Goal: Task Accomplishment & Management: Complete application form

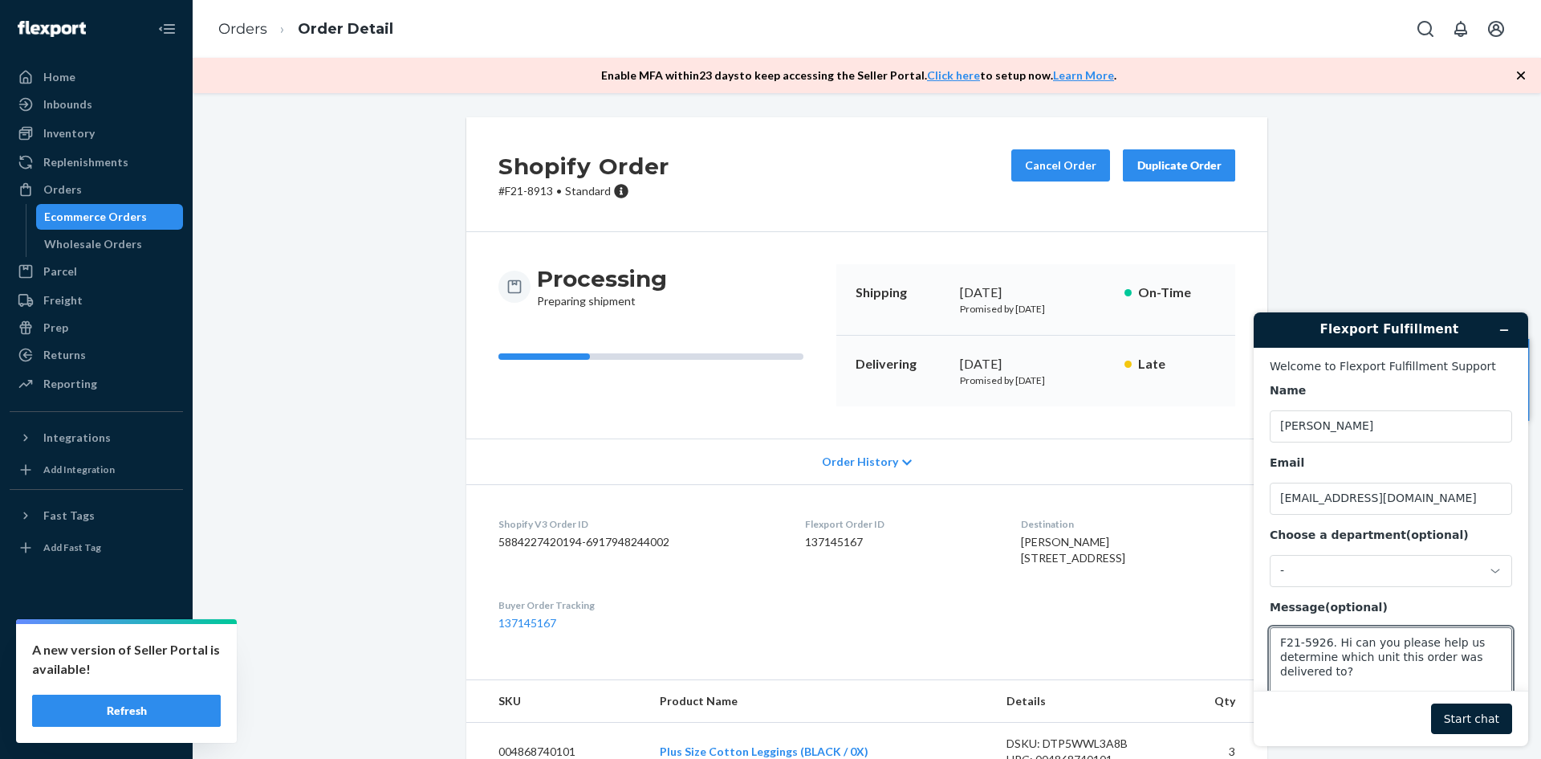
click at [1353, 677] on textarea "F21-5926. Hi can you please help us determine which unit this order was deliver…" at bounding box center [1391, 672] width 242 height 90
click at [1489, 670] on textarea "F21-5926. Hi can you please help us determine which unit this order was deliver…" at bounding box center [1391, 672] width 242 height 90
paste textarea "I placed an order, it was going to be shipped by ontrack, the package was deliv…"
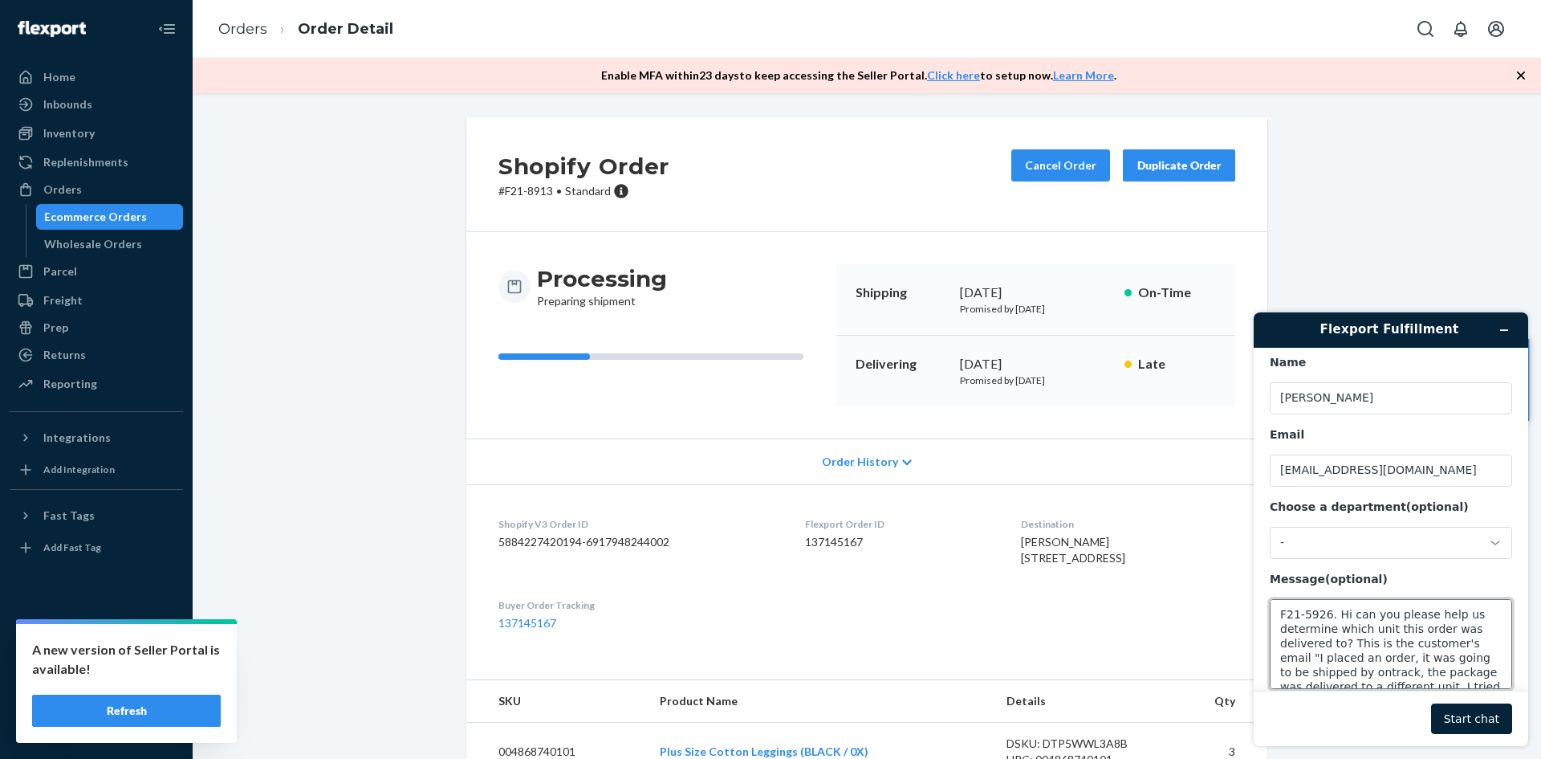
click at [1489, 646] on textarea "F21-5926. Hi can you please help us determine which unit this order was deliver…" at bounding box center [1391, 644] width 242 height 90
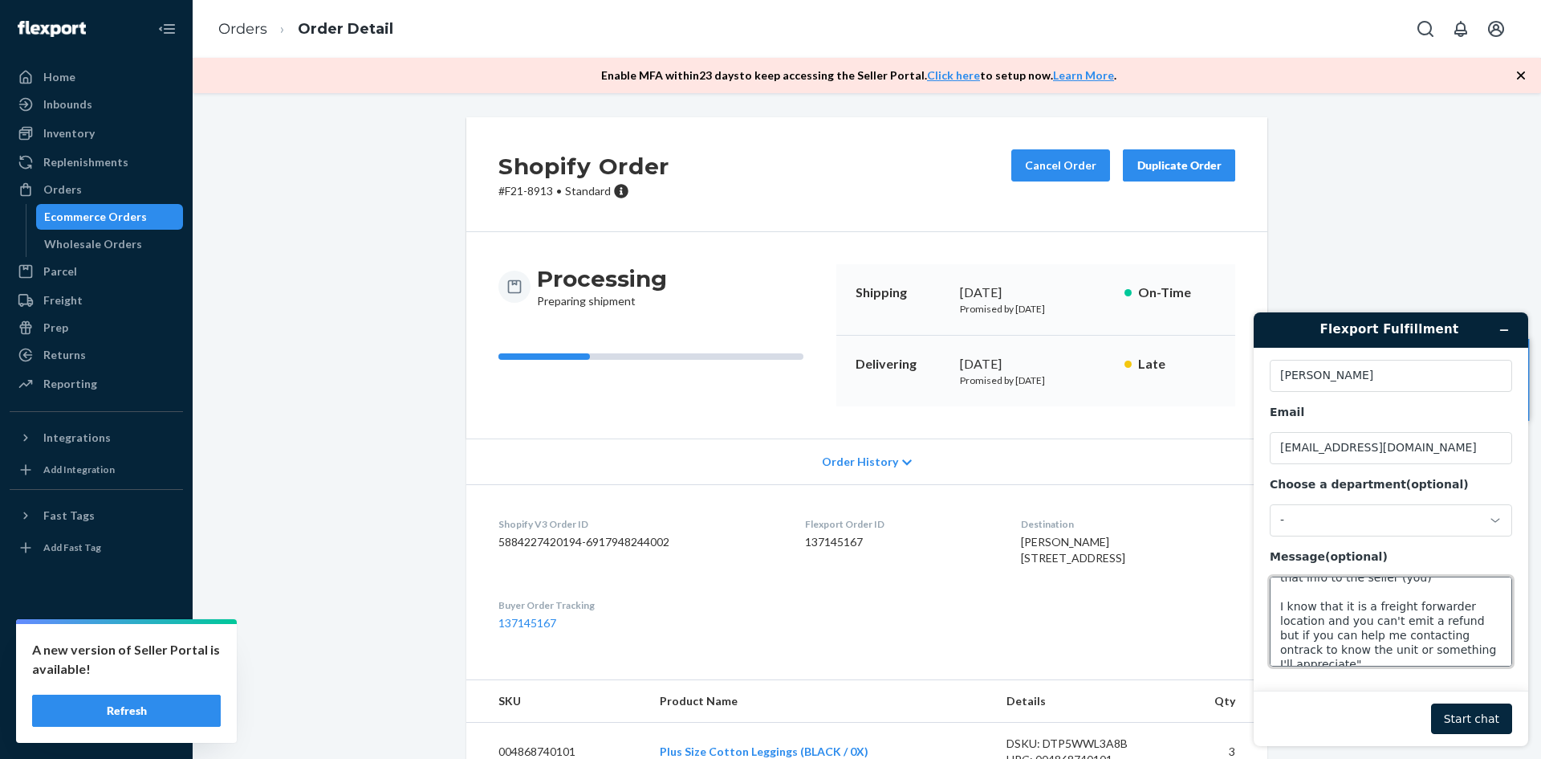
type textarea "F21-5926. Hi can you please help us determine which unit this order was deliver…"
click at [1461, 711] on button "Start chat" at bounding box center [1471, 718] width 81 height 31
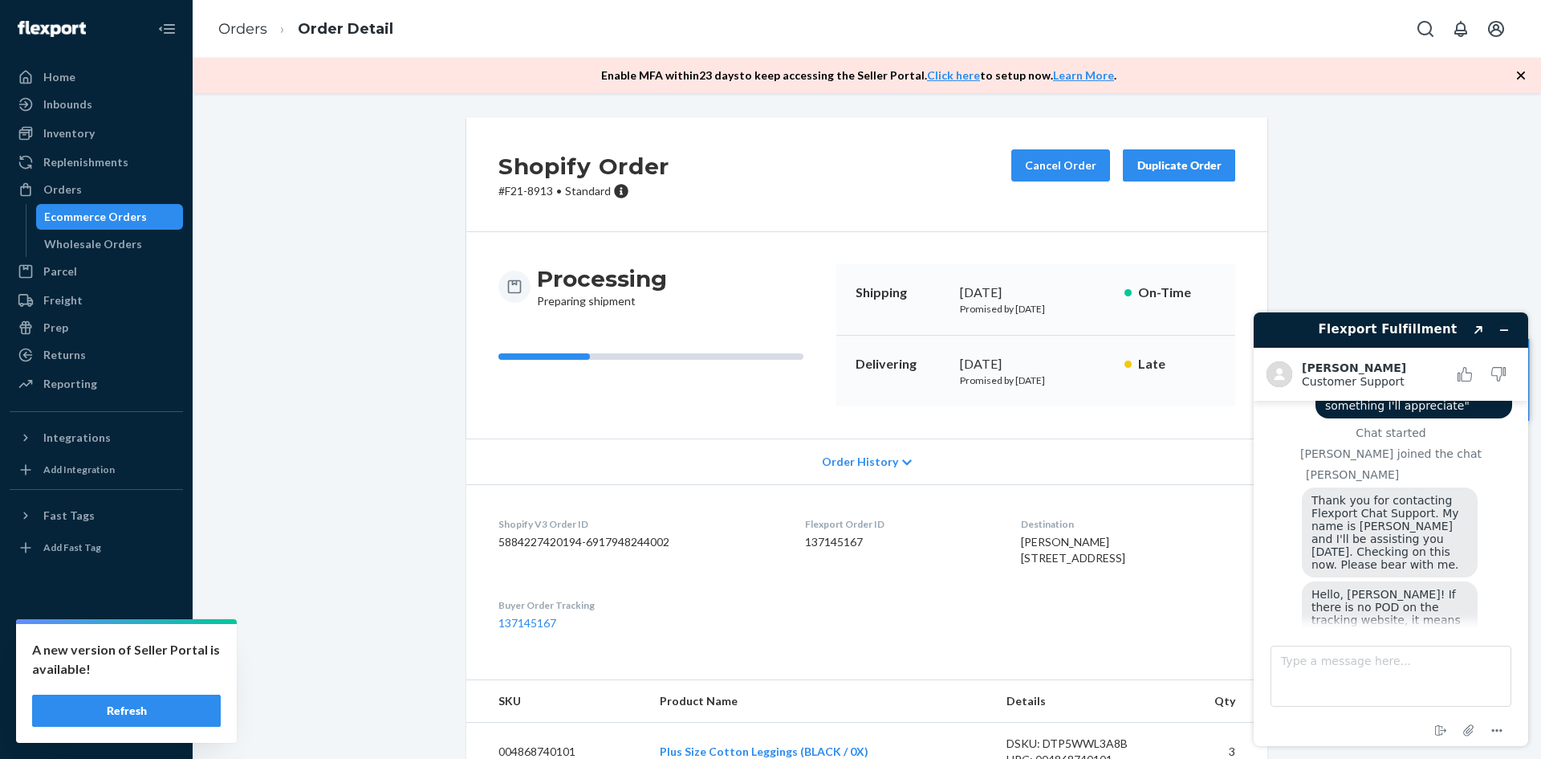
scroll to position [349, 0]
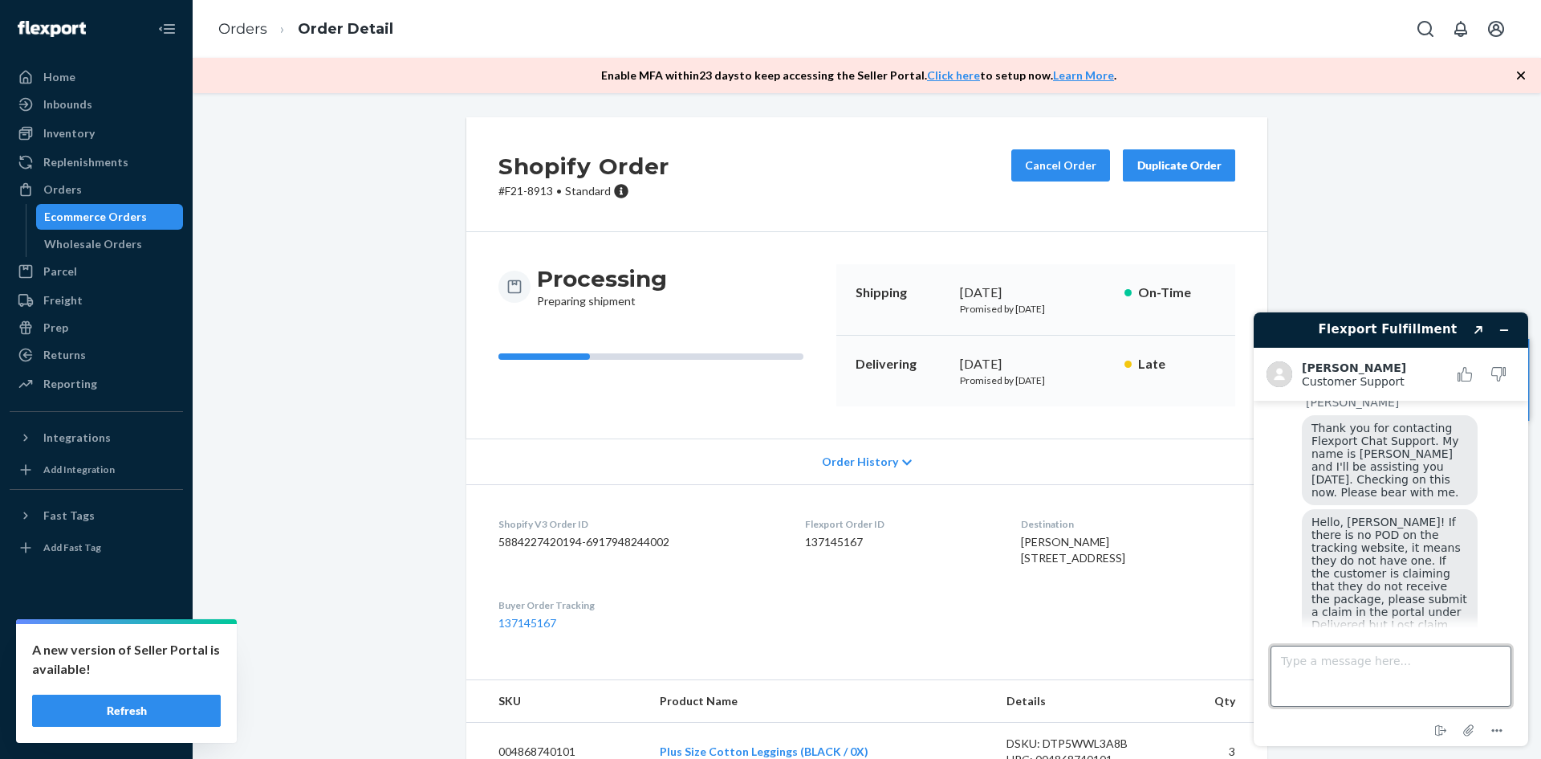
click at [1376, 670] on textarea "Type a message here..." at bounding box center [1391, 675] width 241 height 61
click at [1343, 659] on textarea "Type a message here..." at bounding box center [1391, 675] width 241 height 61
type textarea "h"
click at [1370, 673] on textarea "Hi, this is noted however customer already contacted the carrier and" at bounding box center [1391, 675] width 241 height 61
click at [1406, 673] on textarea "Hi, this is noted however customer already contacted ontrack and" at bounding box center [1391, 675] width 241 height 61
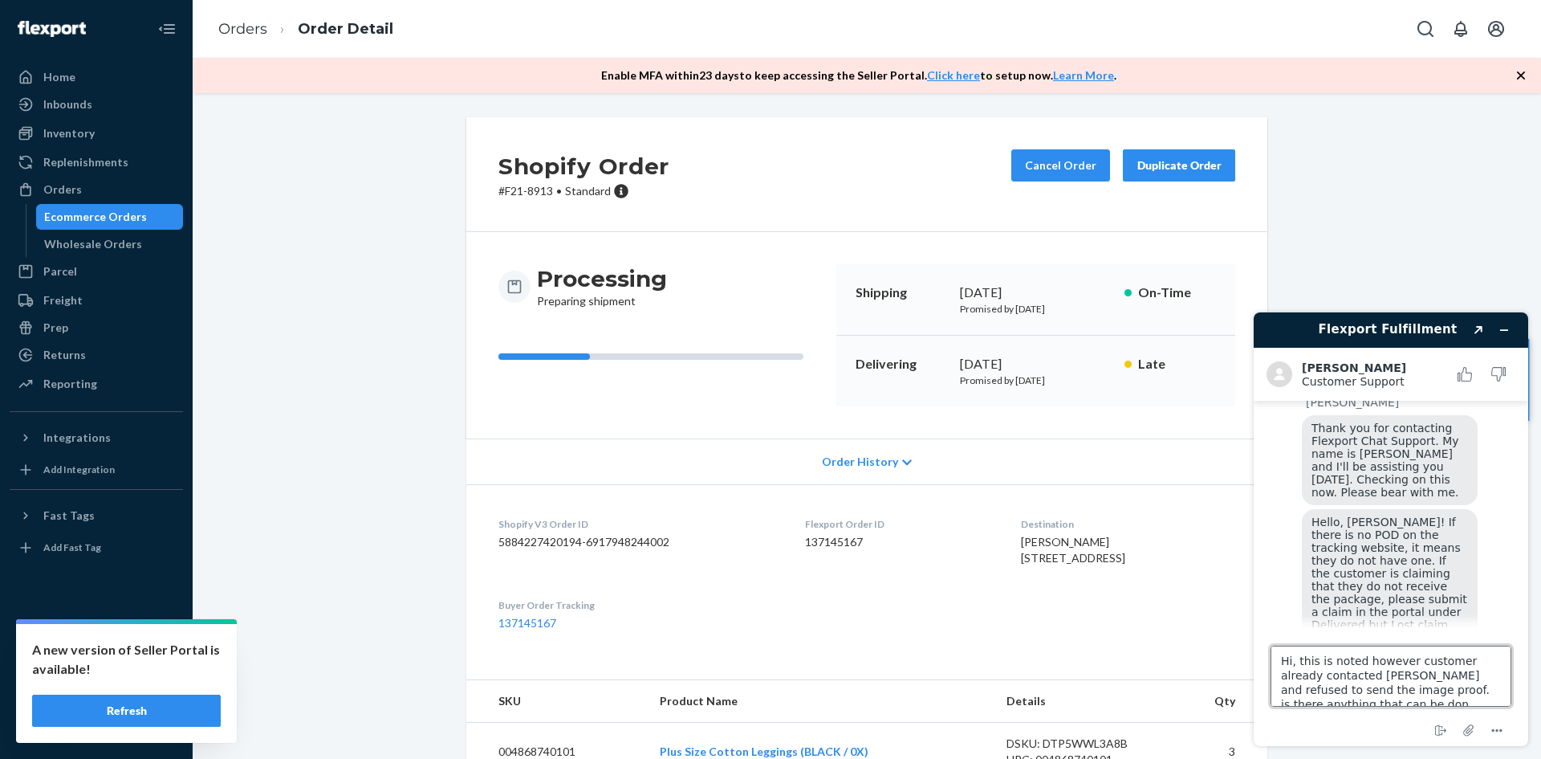
scroll to position [6, 0]
type textarea "Hi, this is noted however customer already contacted ontrack and refused to sen…"
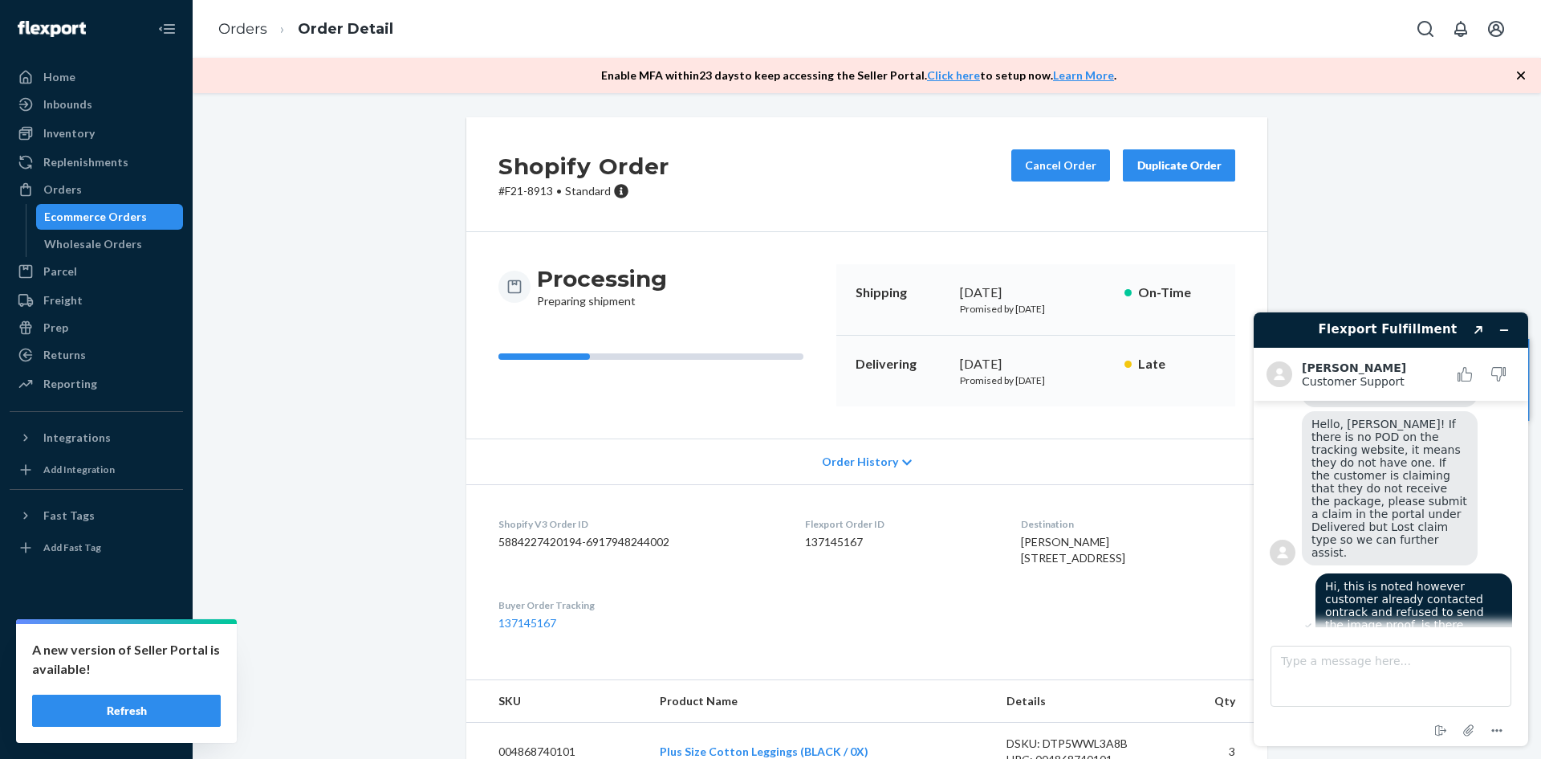
scroll to position [531, 0]
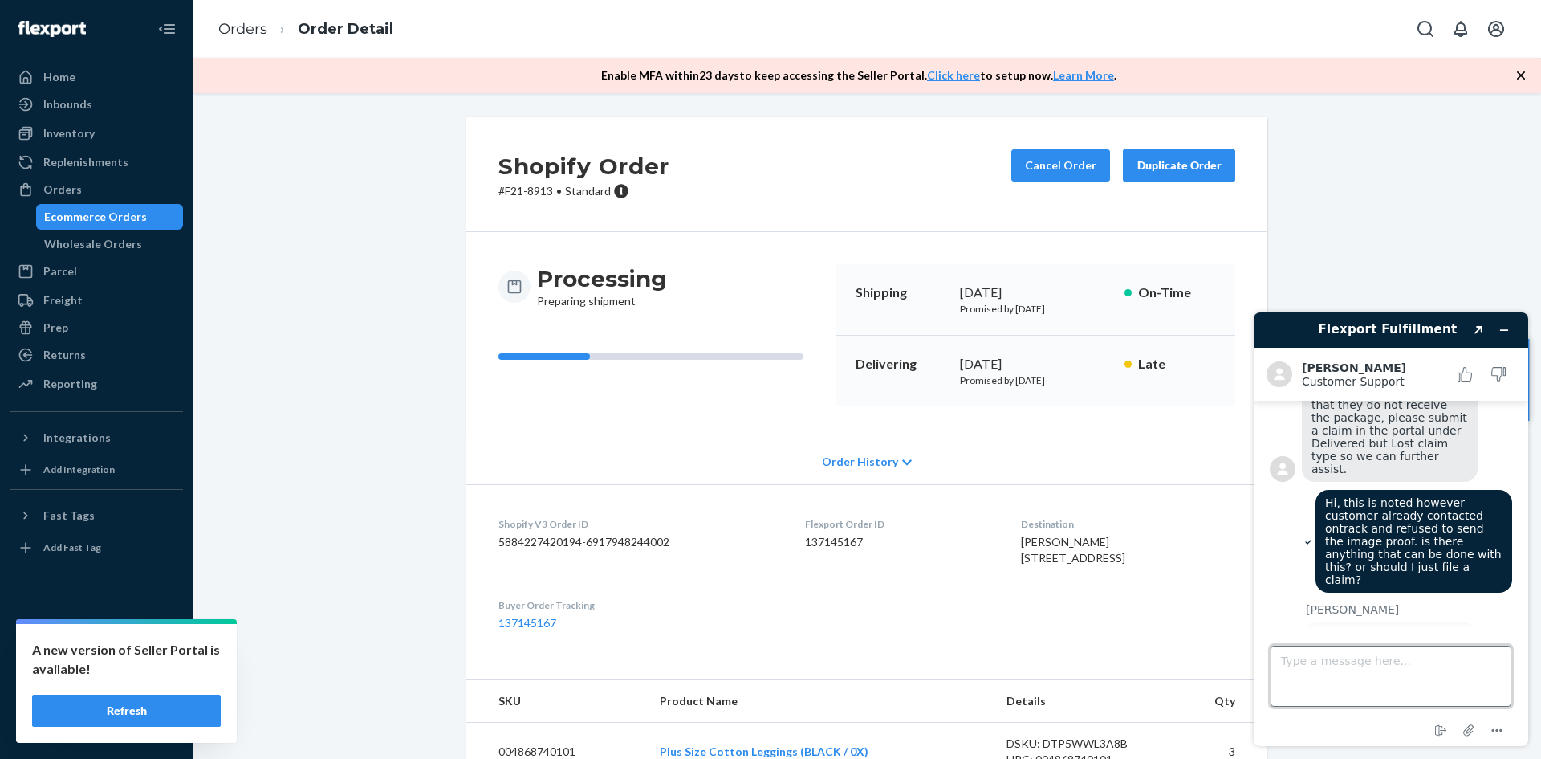
click at [1351, 685] on textarea "Type a message here..." at bounding box center [1391, 675] width 241 height 61
type textarea "okay"
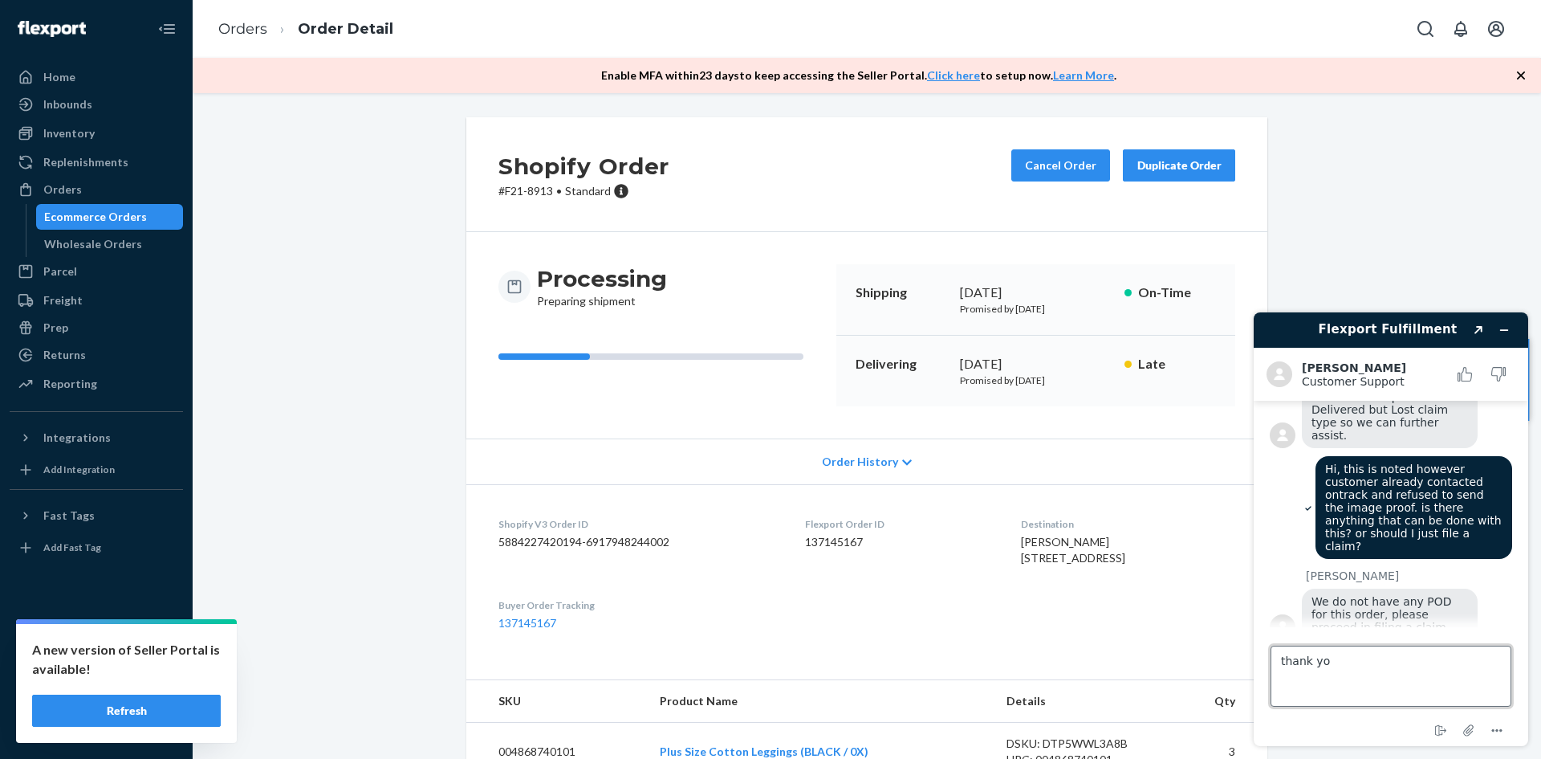
type textarea "thank you"
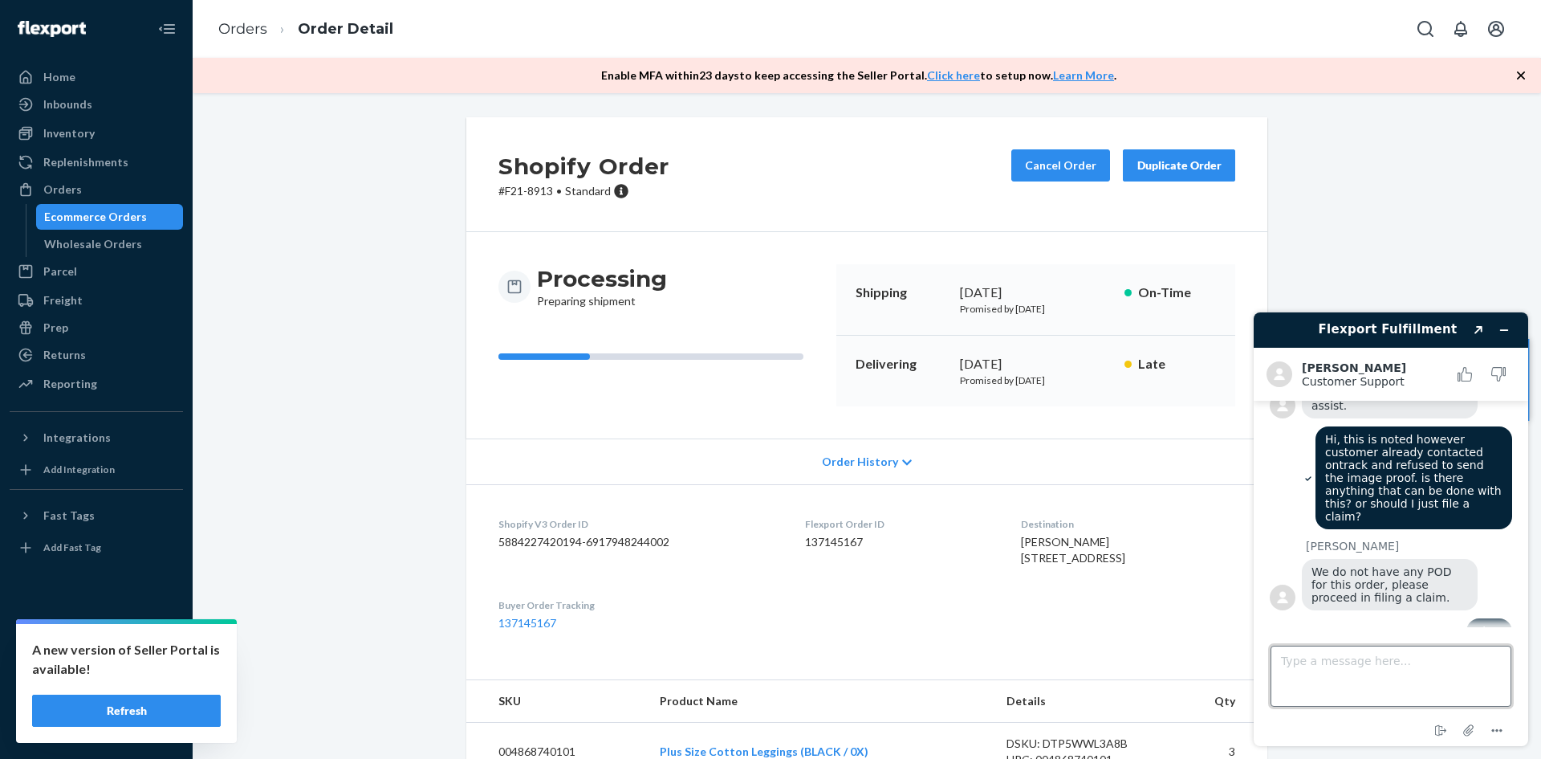
scroll to position [694, 0]
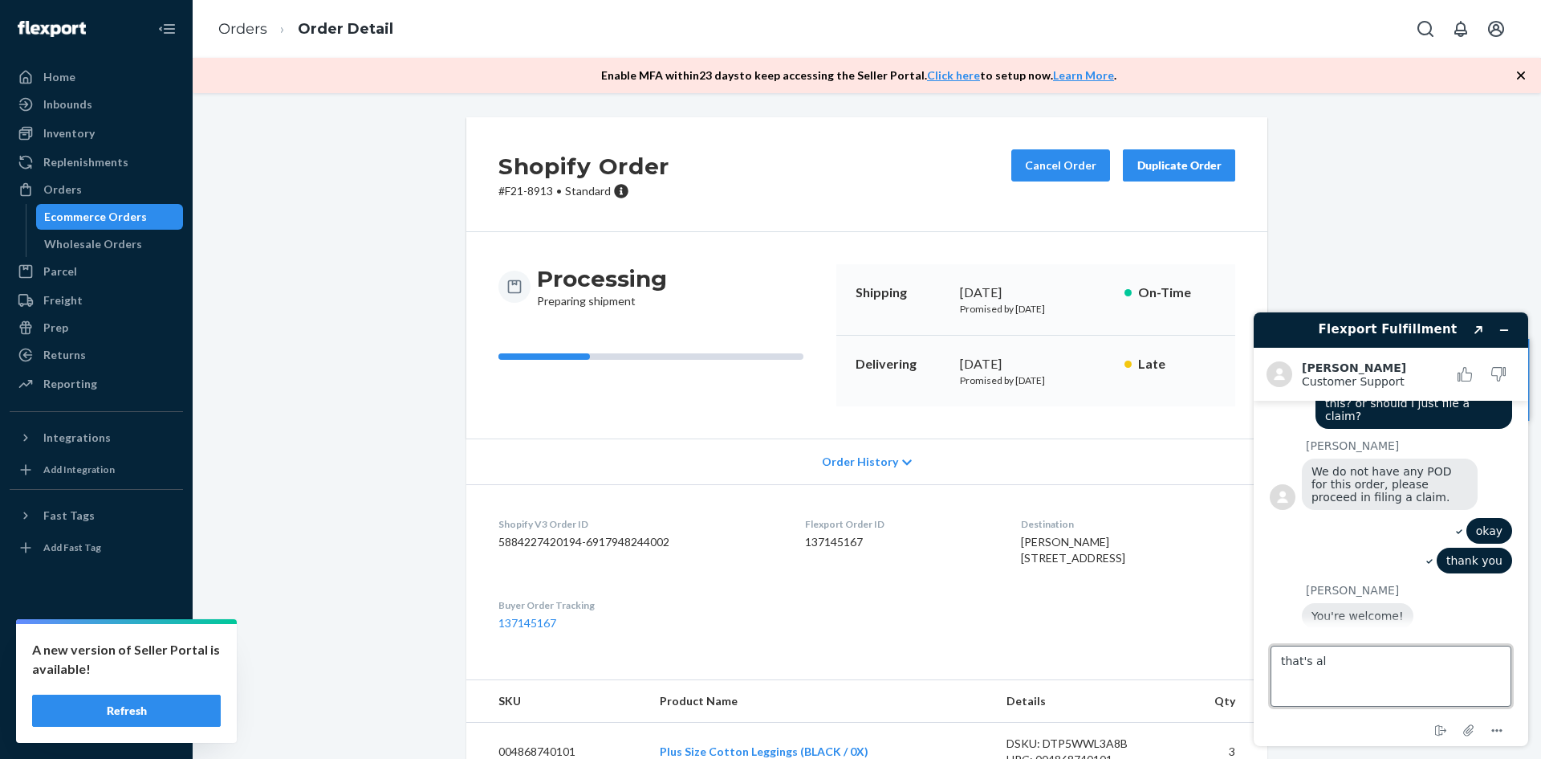
type textarea "that's all"
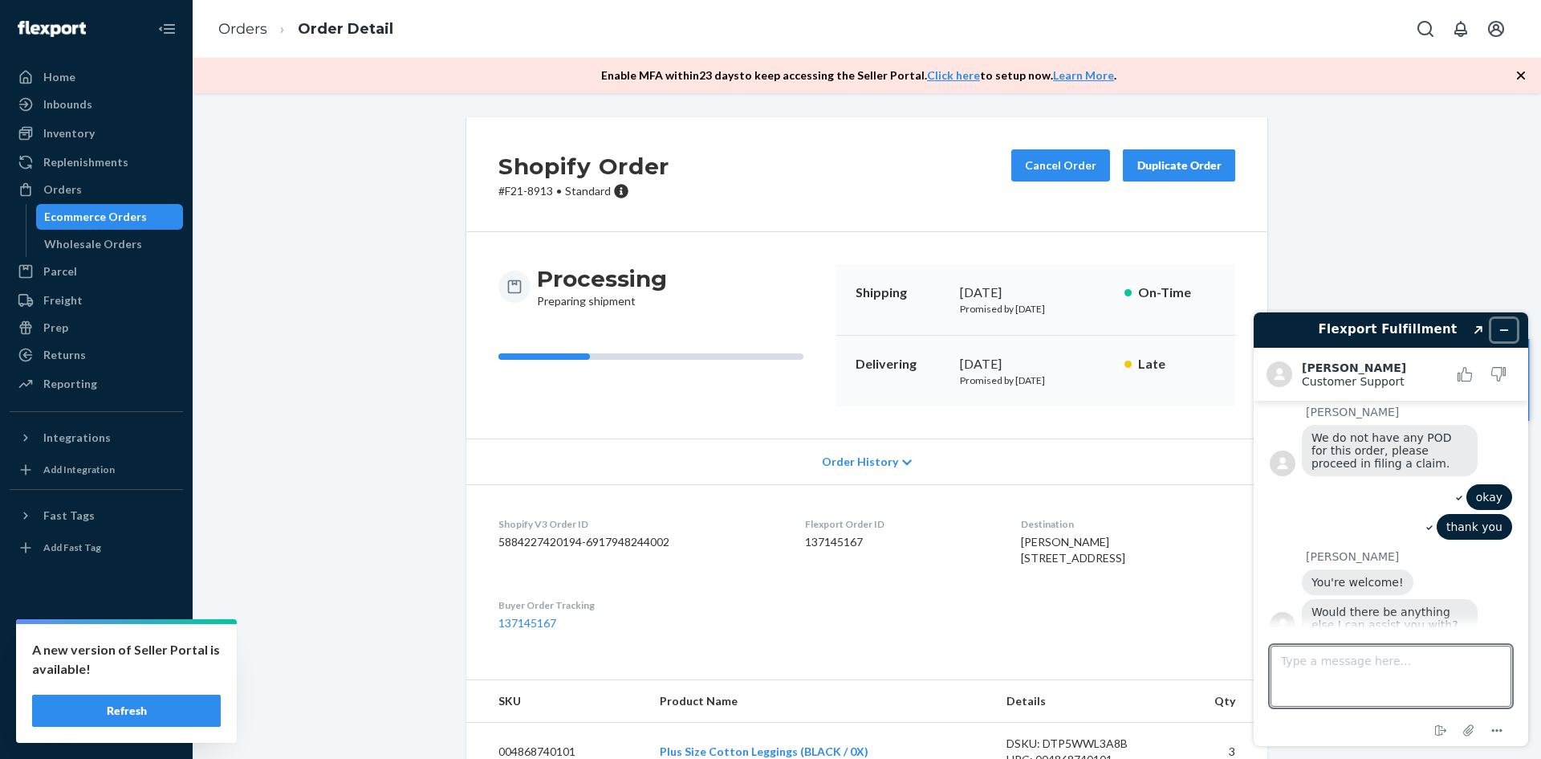
click at [1501, 330] on icon "Minimize widget" at bounding box center [1504, 330] width 7 height 0
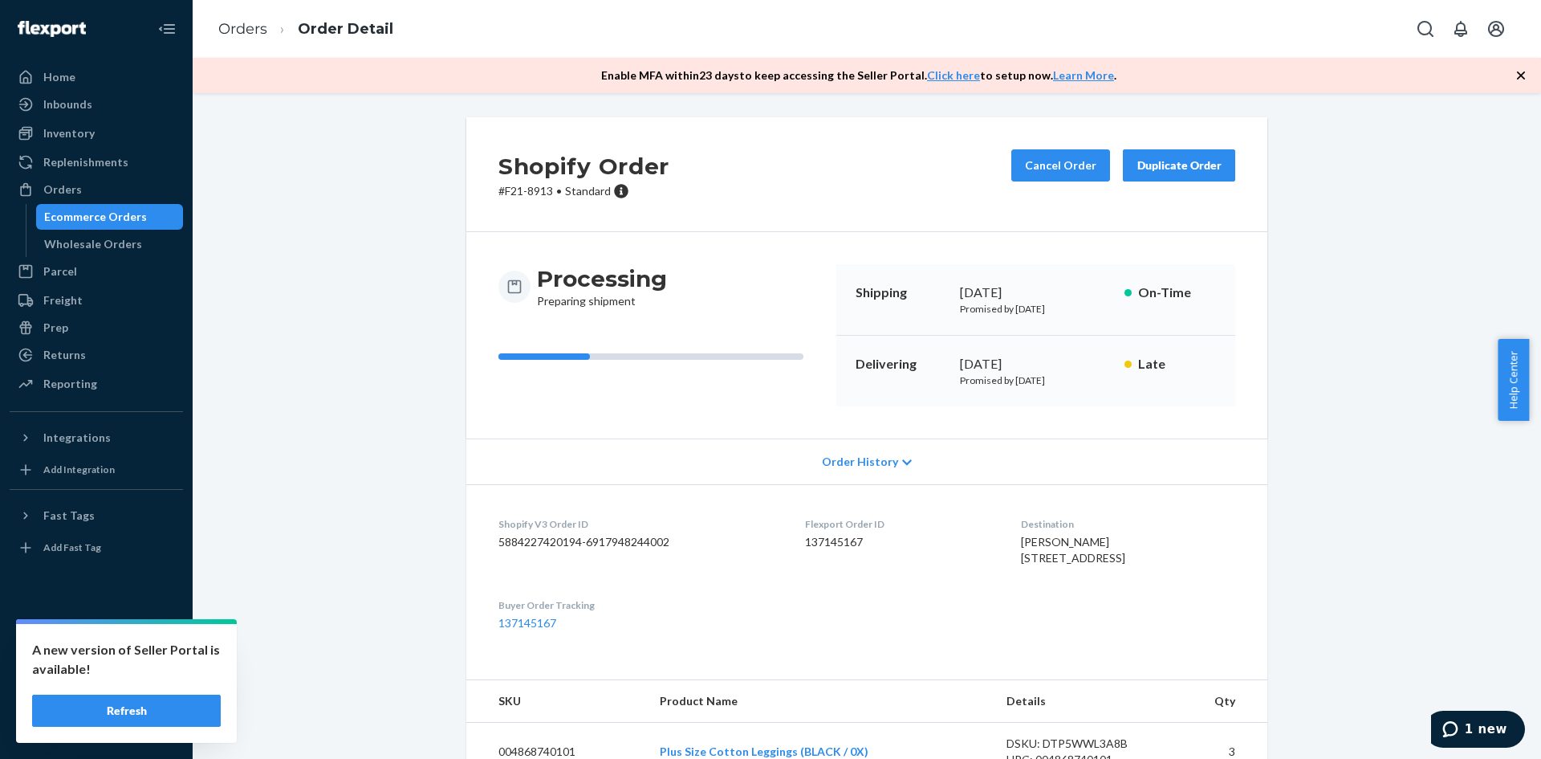
click at [121, 214] on div "Ecommerce Orders" at bounding box center [95, 217] width 103 height 16
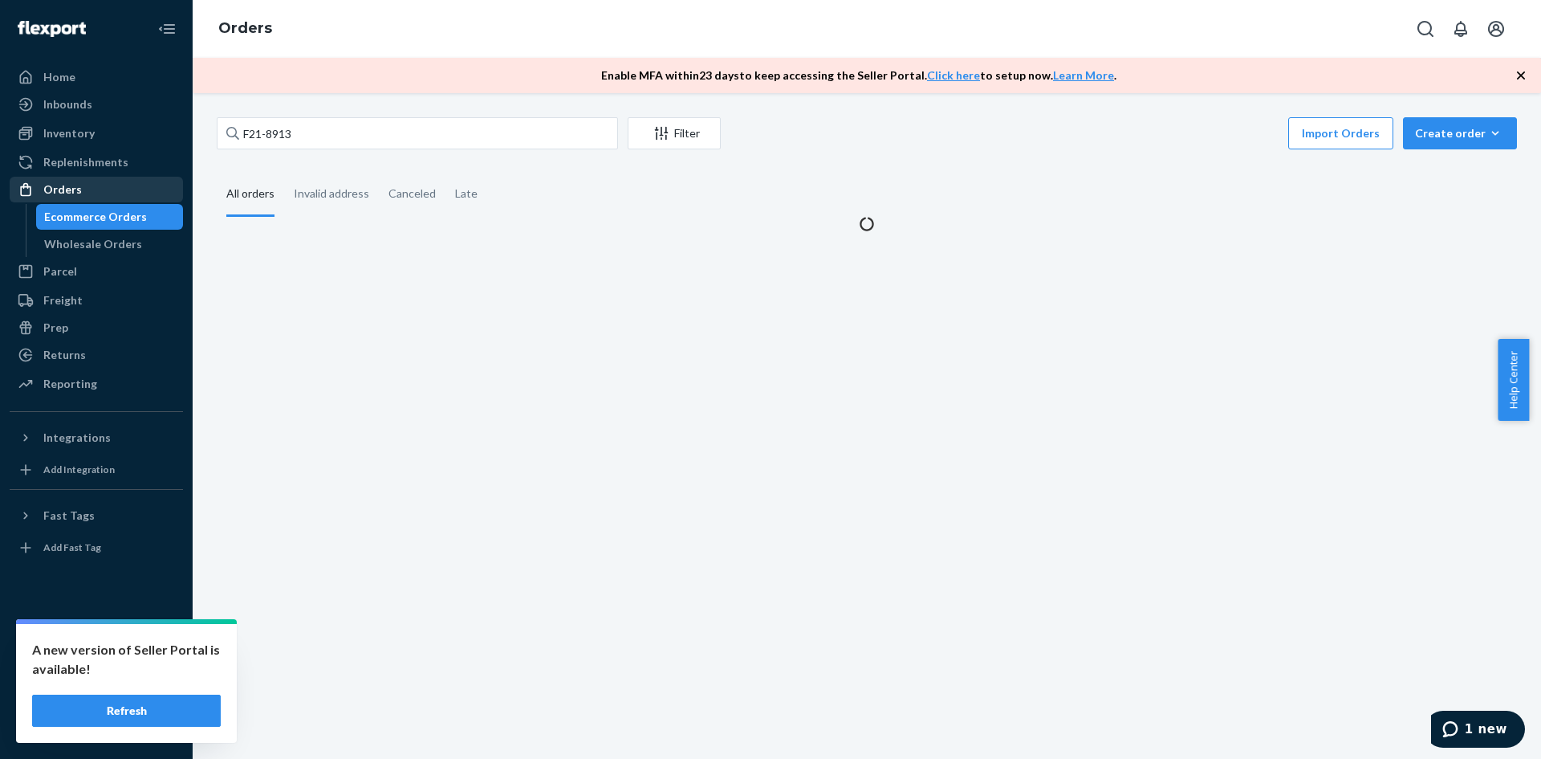
click at [96, 181] on div "Orders" at bounding box center [96, 189] width 170 height 22
click at [315, 128] on input "F21-8913" at bounding box center [417, 133] width 401 height 32
paste input "5926"
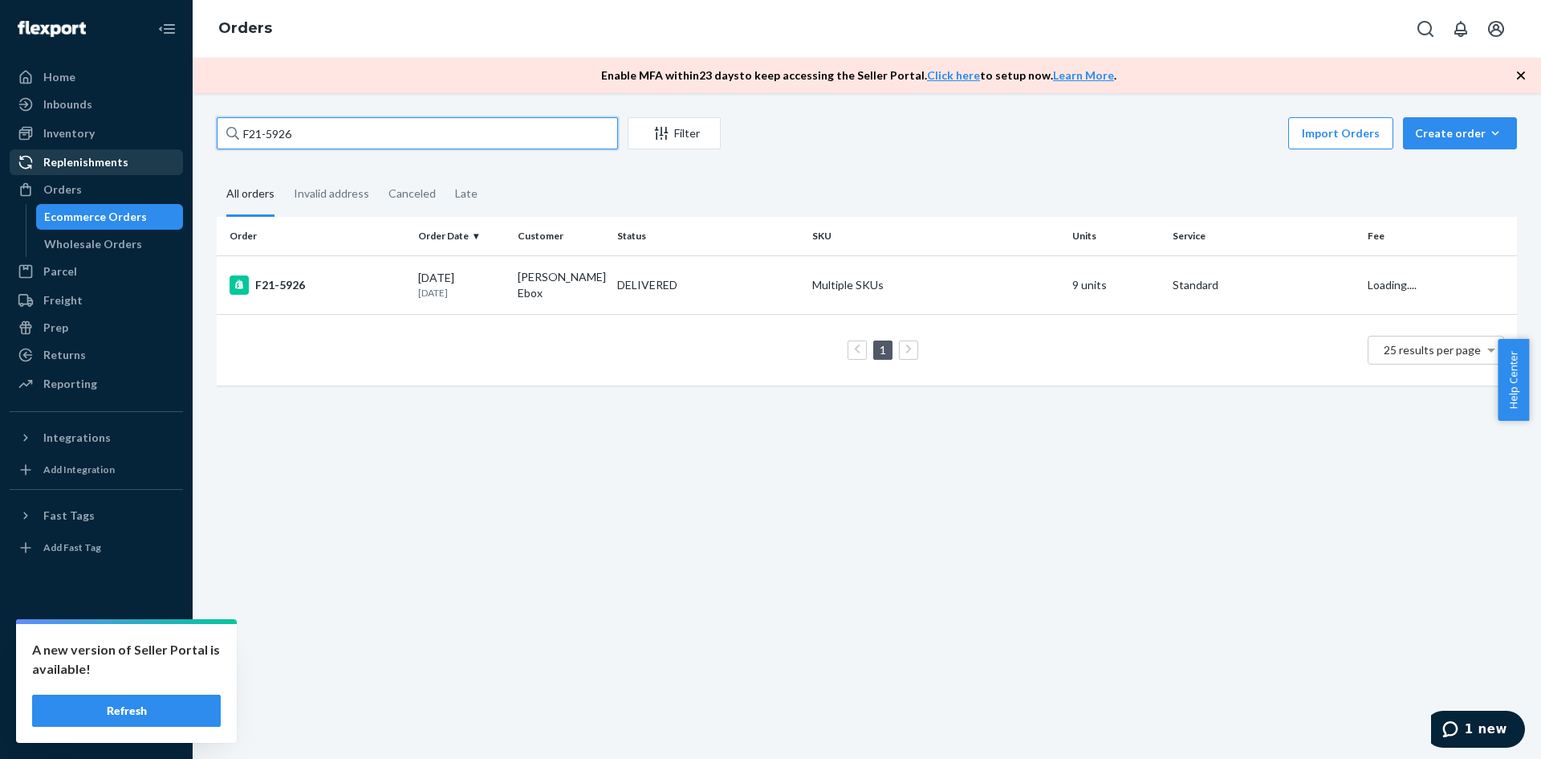
type input "F21-5926"
click at [275, 283] on div "F21-5926" at bounding box center [318, 284] width 176 height 19
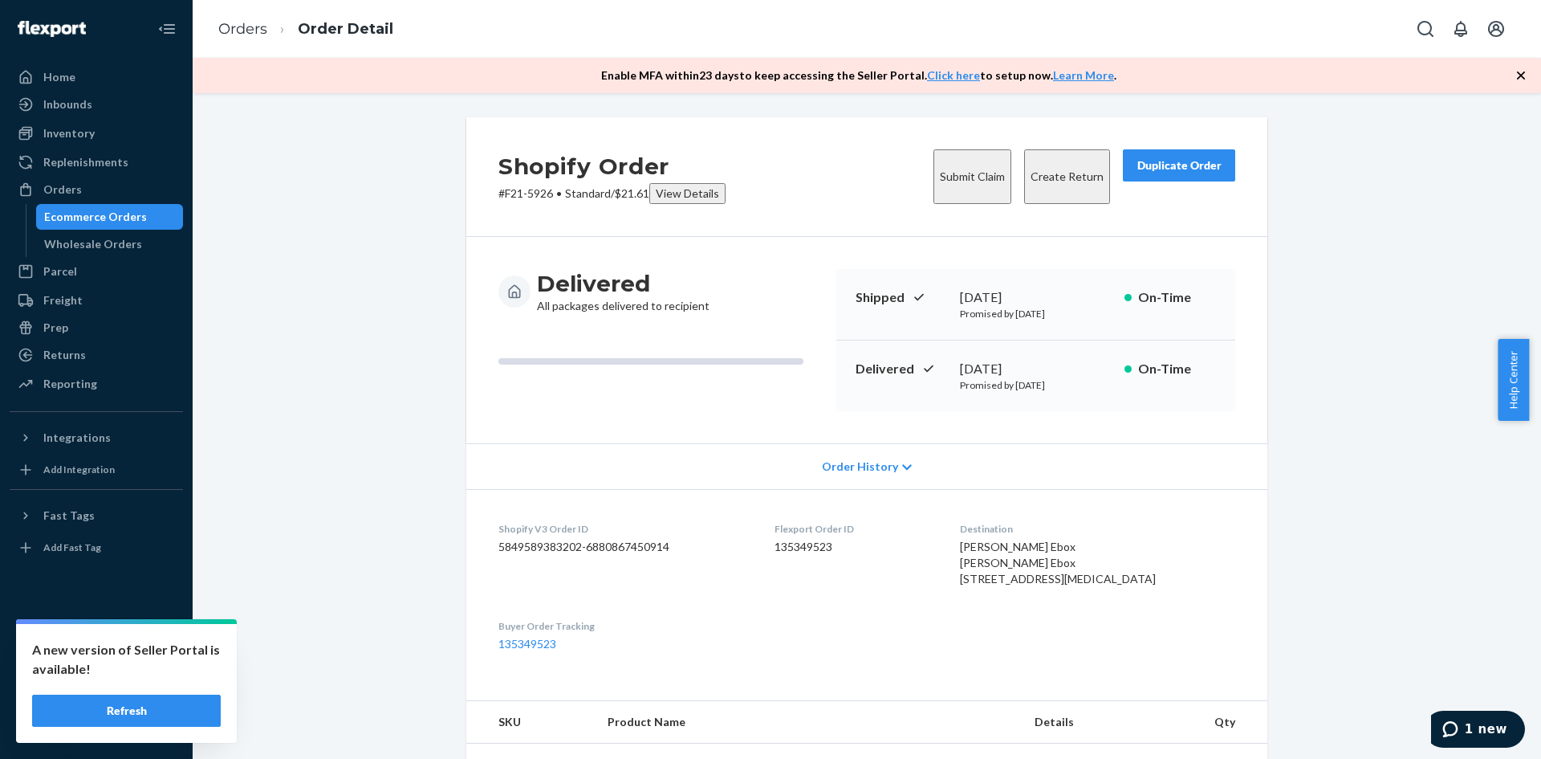
click at [953, 166] on button "Submit Claim" at bounding box center [973, 176] width 78 height 55
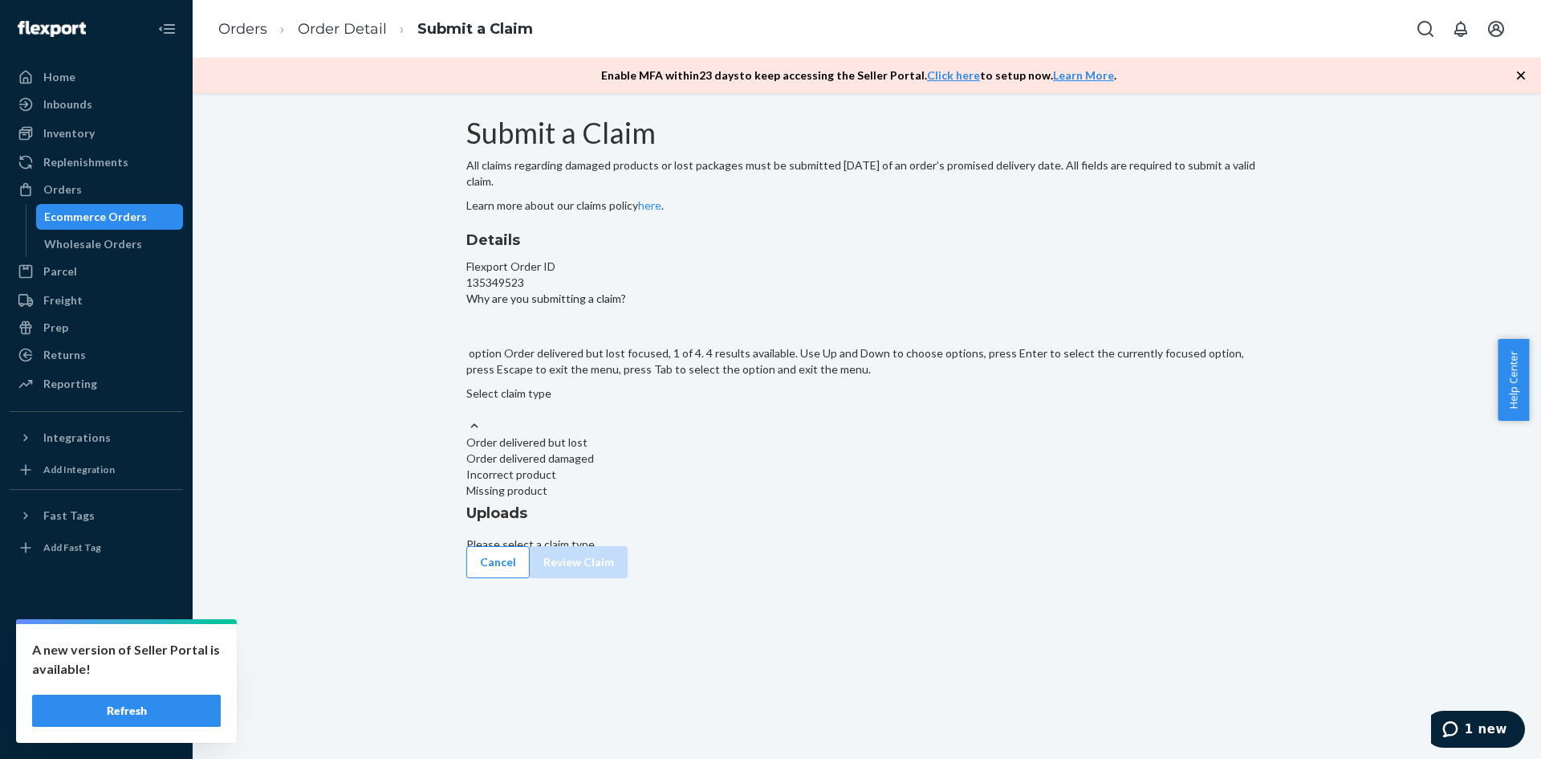
click at [716, 417] on div "Select claim type" at bounding box center [866, 401] width 801 height 32
click at [468, 417] on input "Why are you submitting a claim? option Order delivered but lost focused, 1 of 4…" at bounding box center [467, 409] width 2 height 16
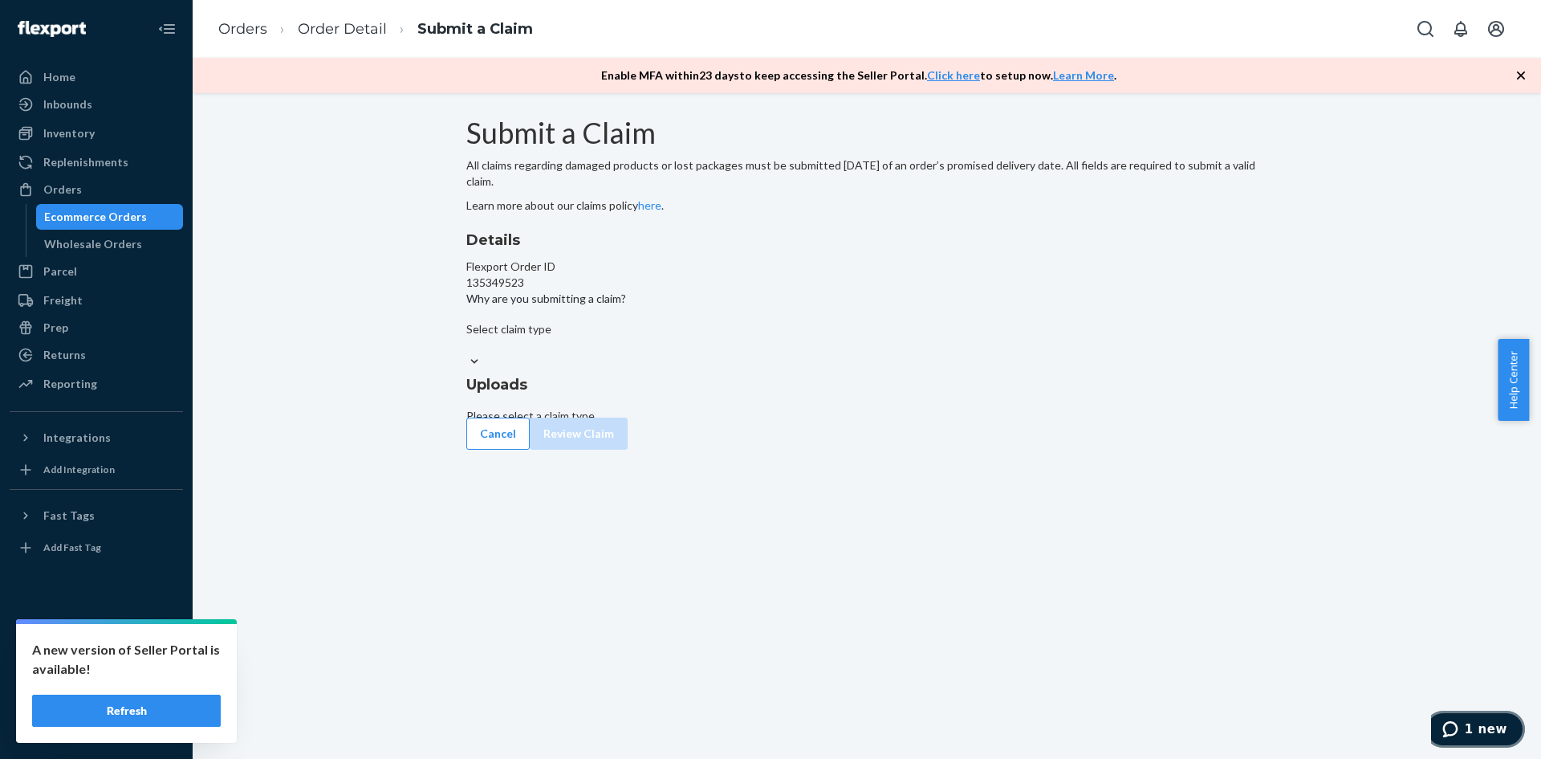
click at [1473, 726] on span "1 new" at bounding box center [1486, 729] width 43 height 14
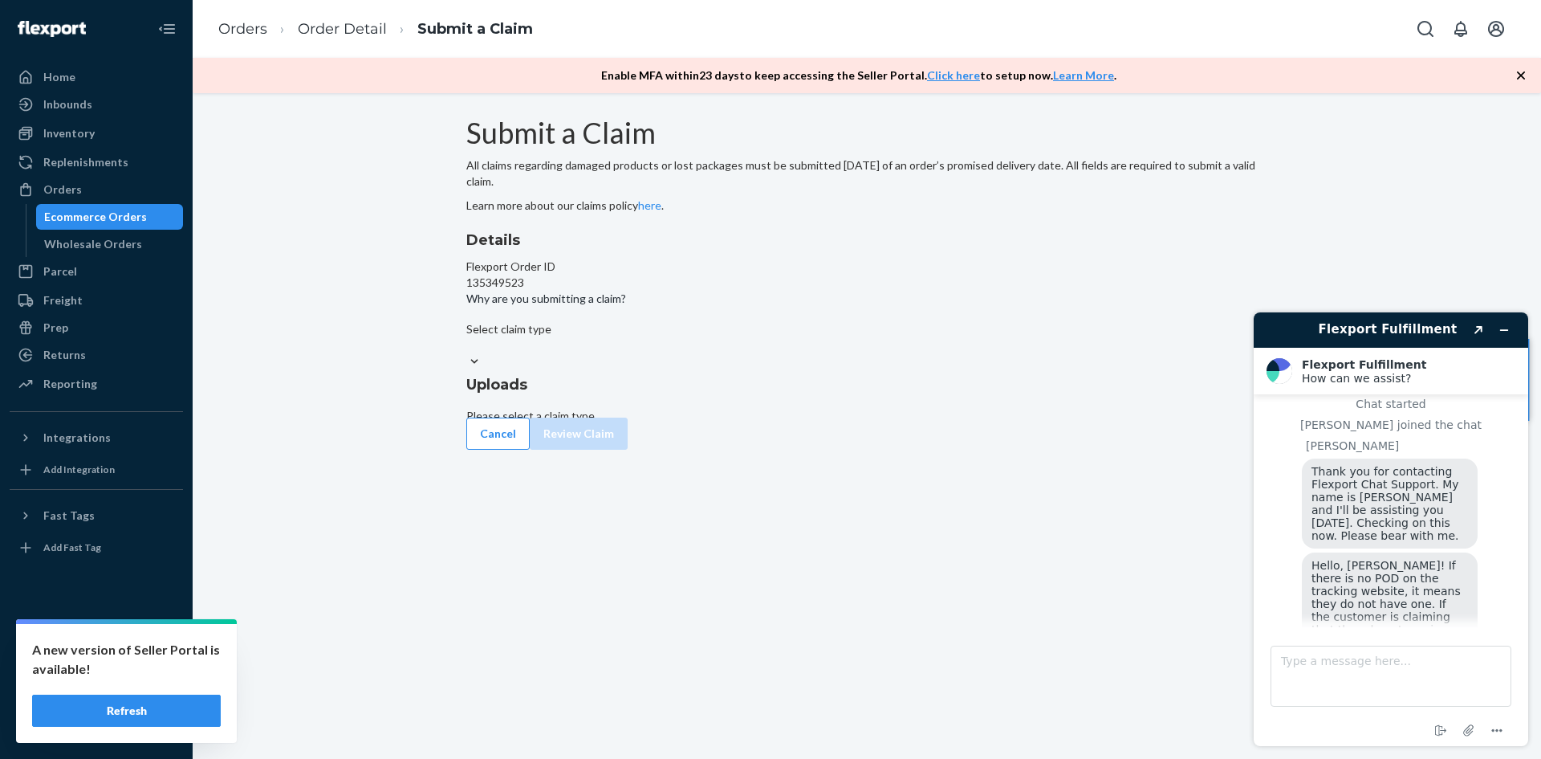
scroll to position [380, 0]
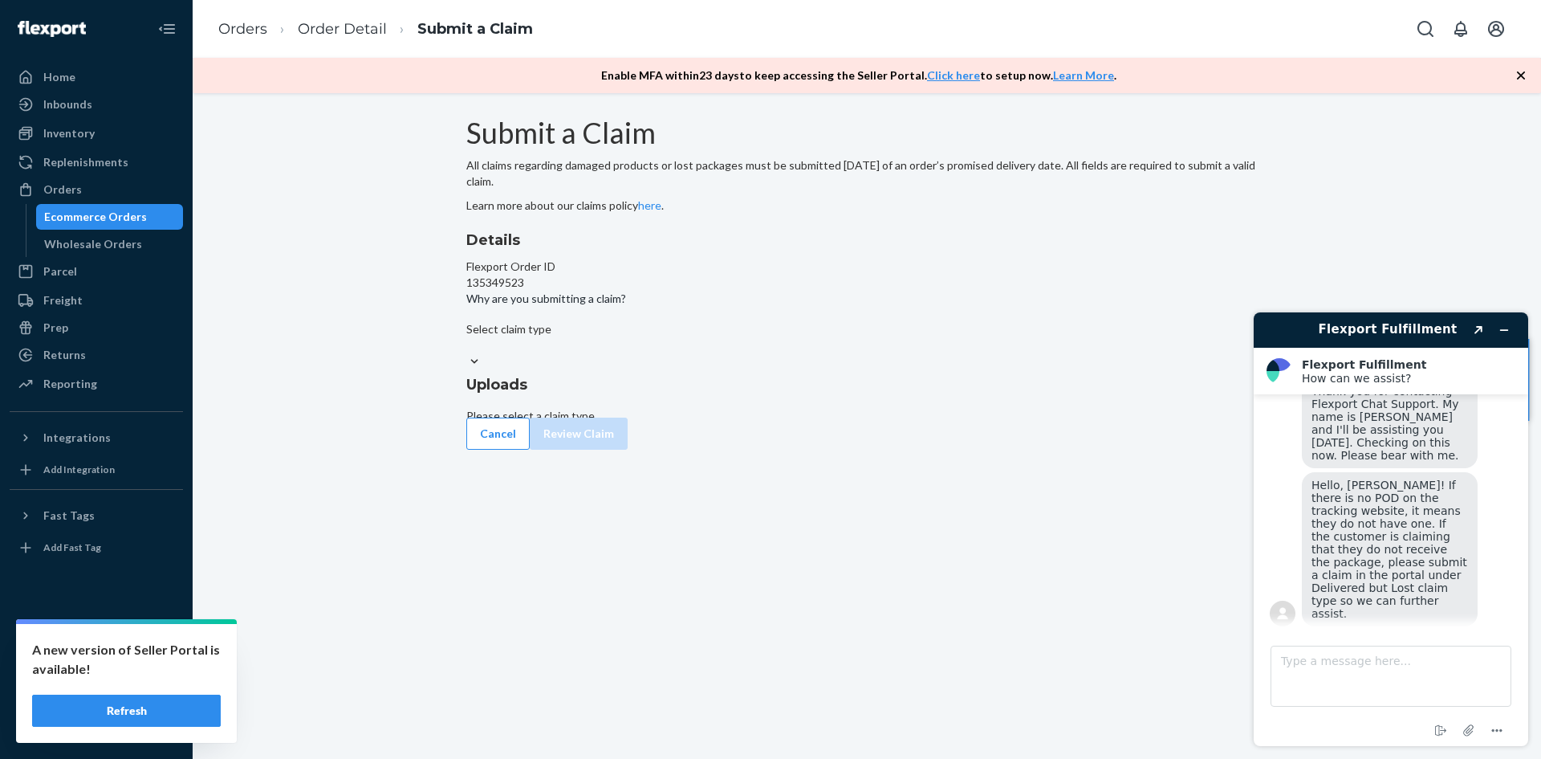
click at [709, 353] on div "Select claim type" at bounding box center [866, 337] width 801 height 32
click at [468, 353] on input "Why are you submitting a claim? Select claim type" at bounding box center [467, 345] width 2 height 16
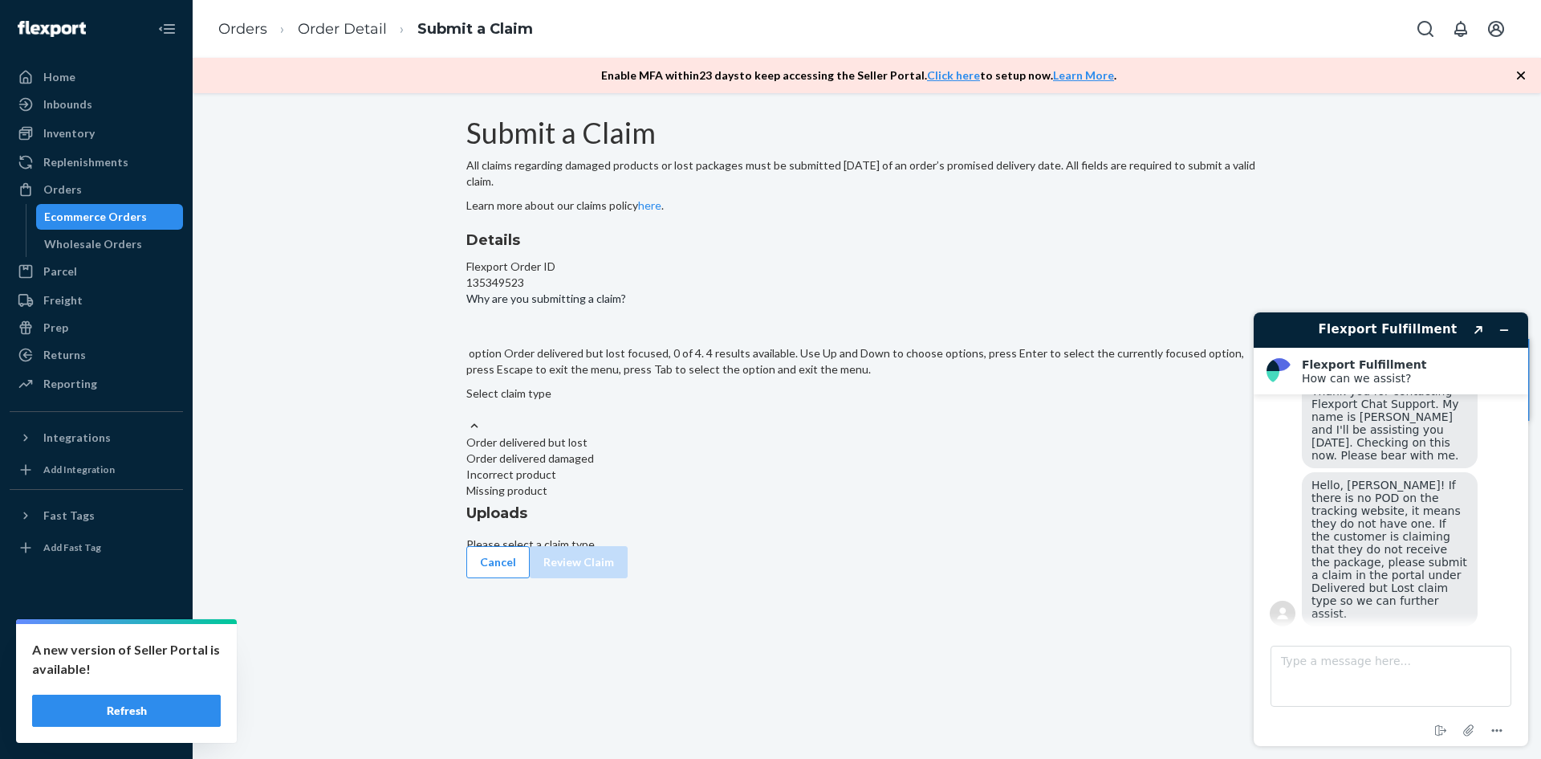
click at [719, 450] on div "Order delivered but lost" at bounding box center [866, 442] width 801 height 16
click at [468, 417] on input "Why are you submitting a claim? option Order delivered but lost focused, 0 of 4…" at bounding box center [467, 409] width 2 height 16
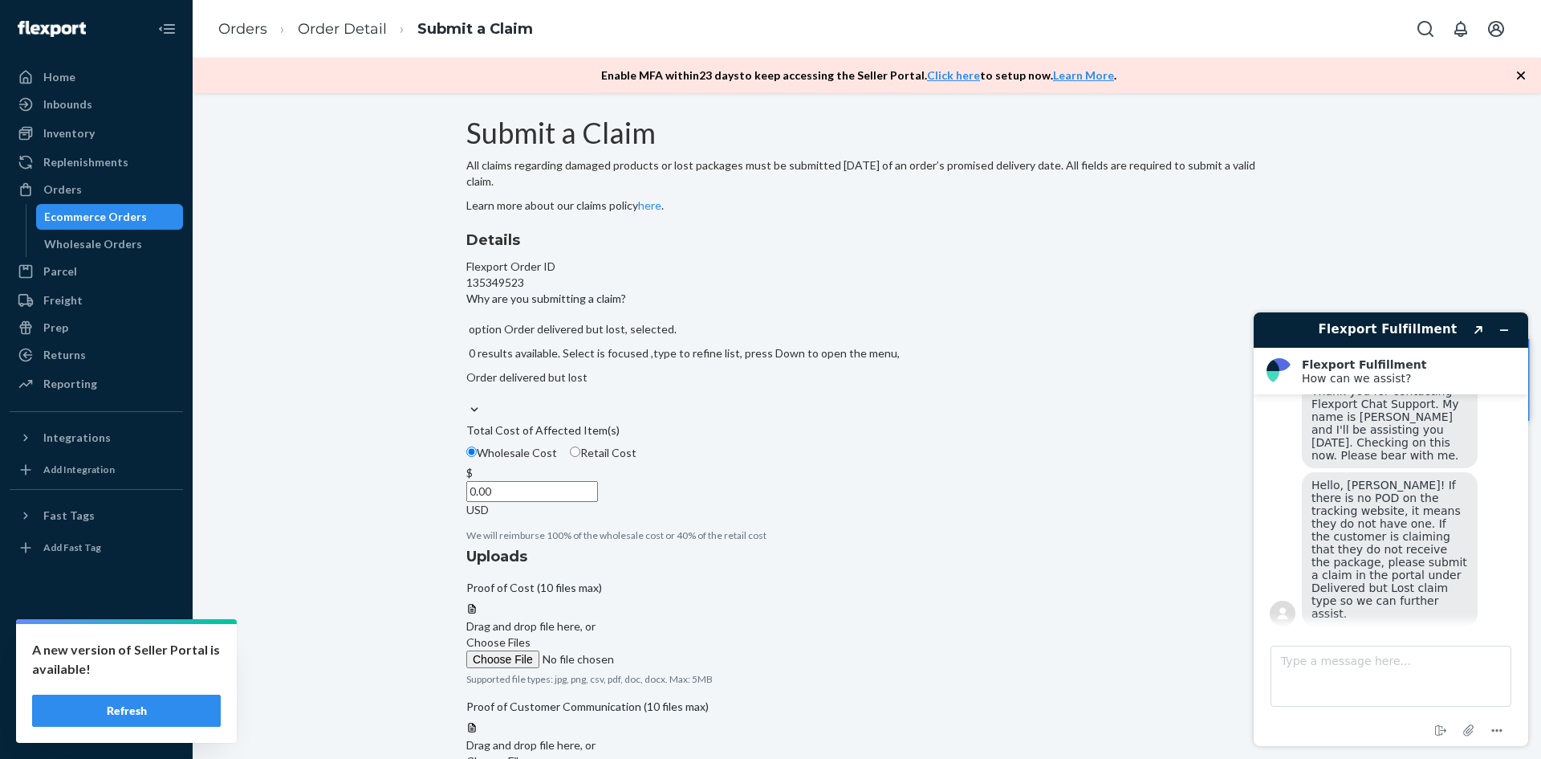
scroll to position [51, 0]
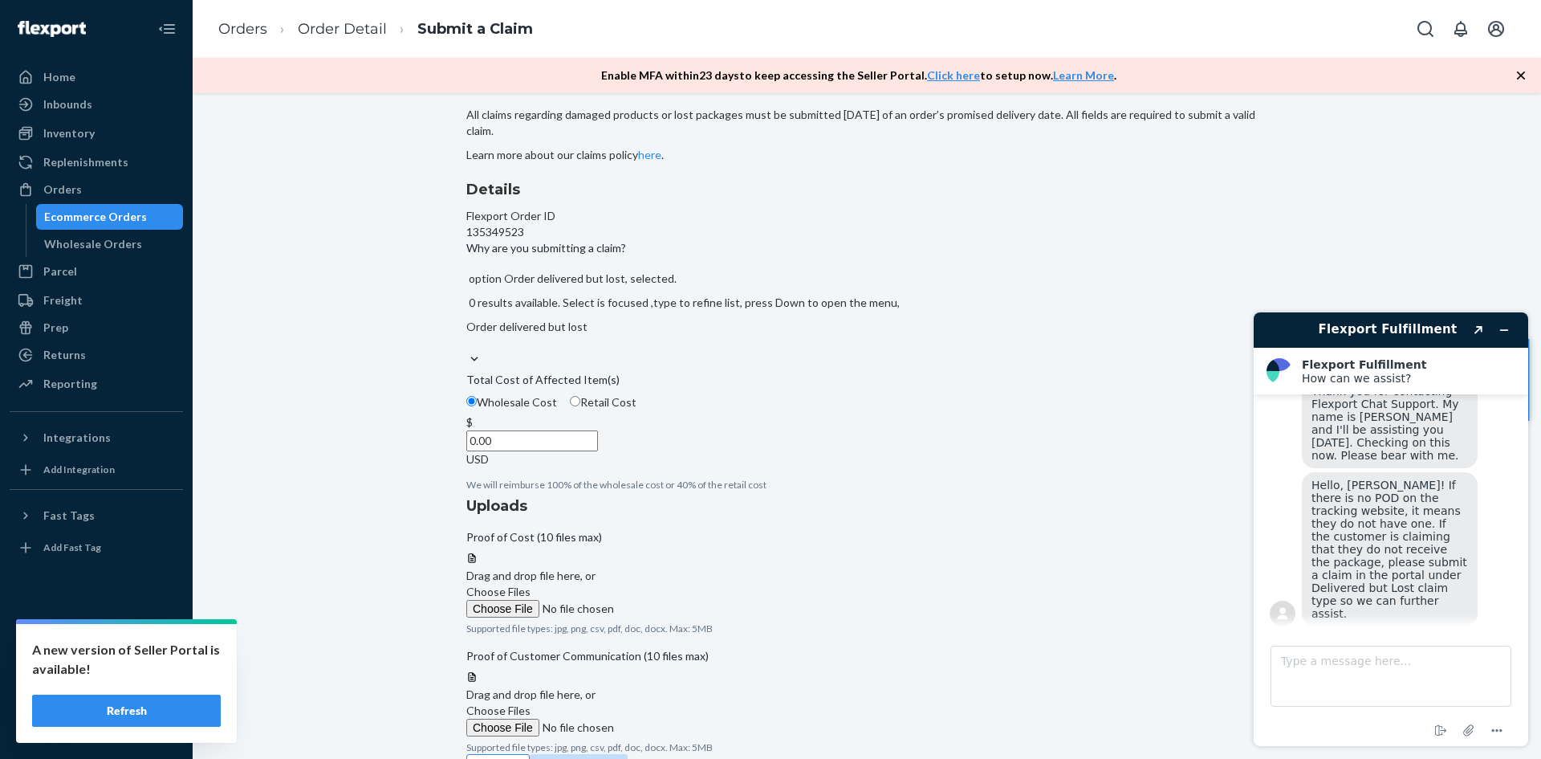
click at [598, 451] on input "0.00" at bounding box center [532, 440] width 132 height 21
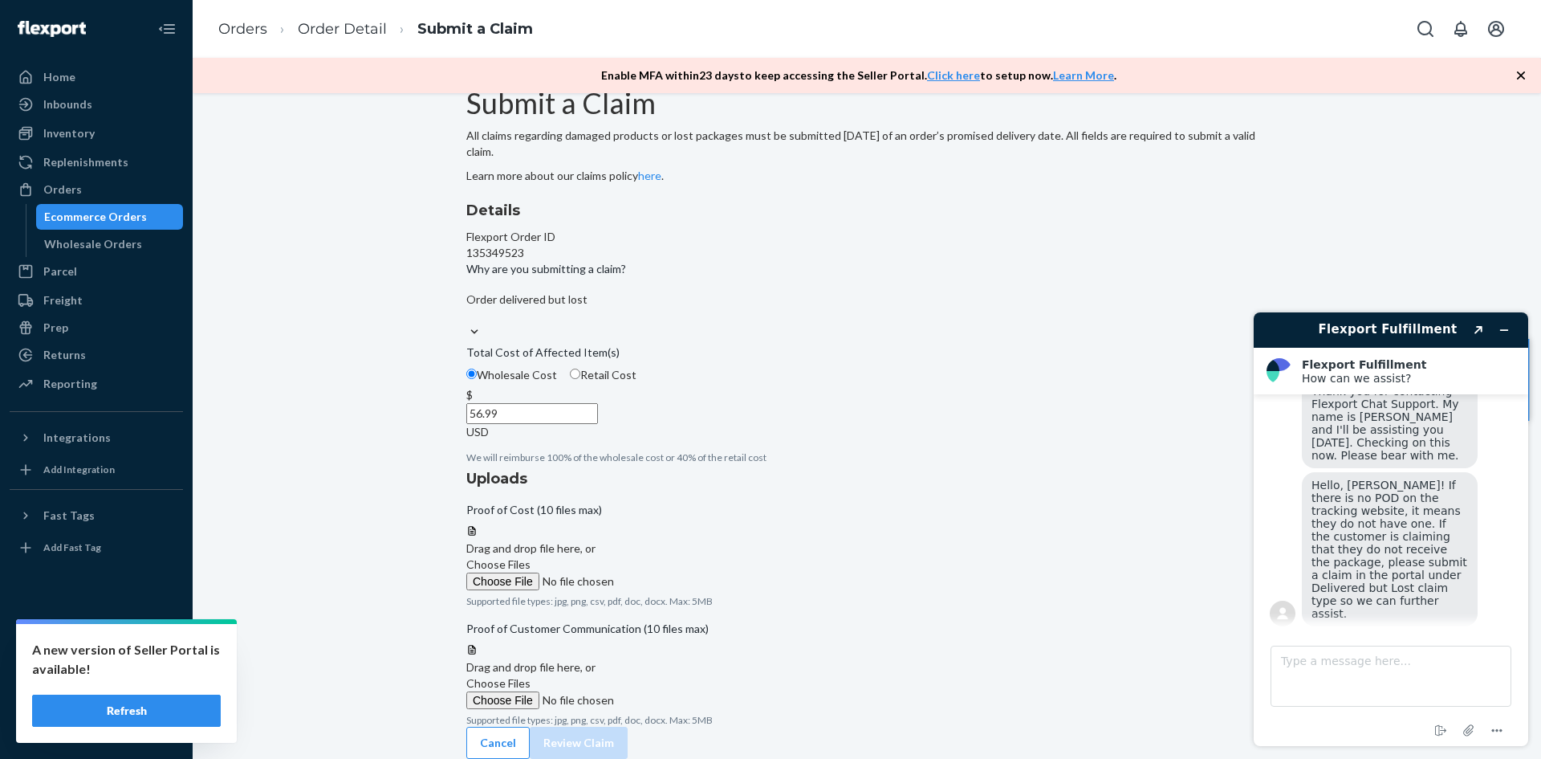
type input "56.99"
click at [685, 556] on label "Choose Files" at bounding box center [575, 573] width 218 height 34
click at [685, 572] on input "Choose Files" at bounding box center [575, 581] width 218 height 18
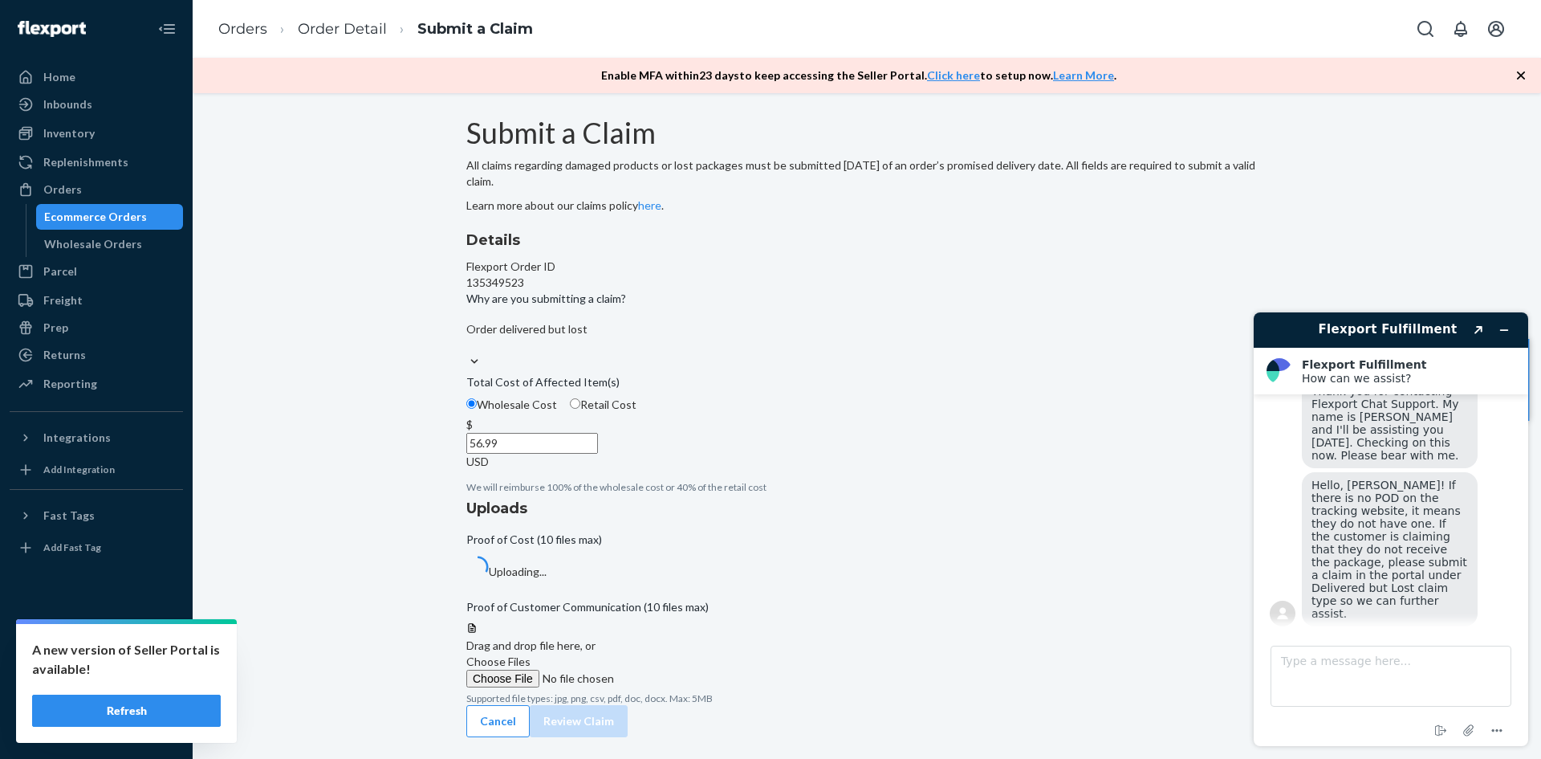
click at [531, 654] on span "Choose Files" at bounding box center [498, 661] width 64 height 14
click at [685, 669] on input "Choose Files" at bounding box center [575, 678] width 218 height 18
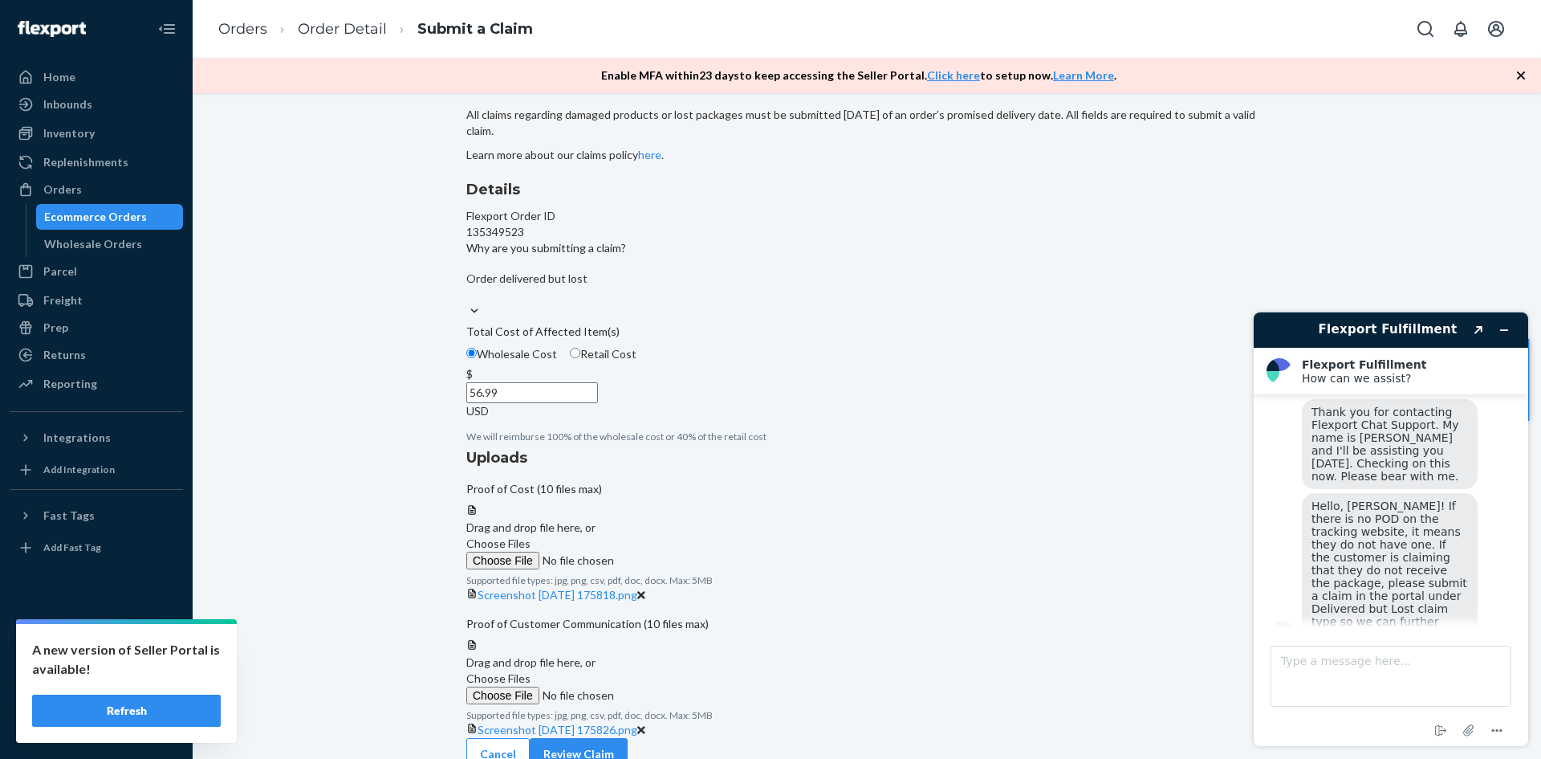
scroll to position [350, 0]
click at [531, 671] on span "Choose Files" at bounding box center [498, 678] width 64 height 14
click at [685, 686] on input "Choose Files" at bounding box center [575, 695] width 218 height 18
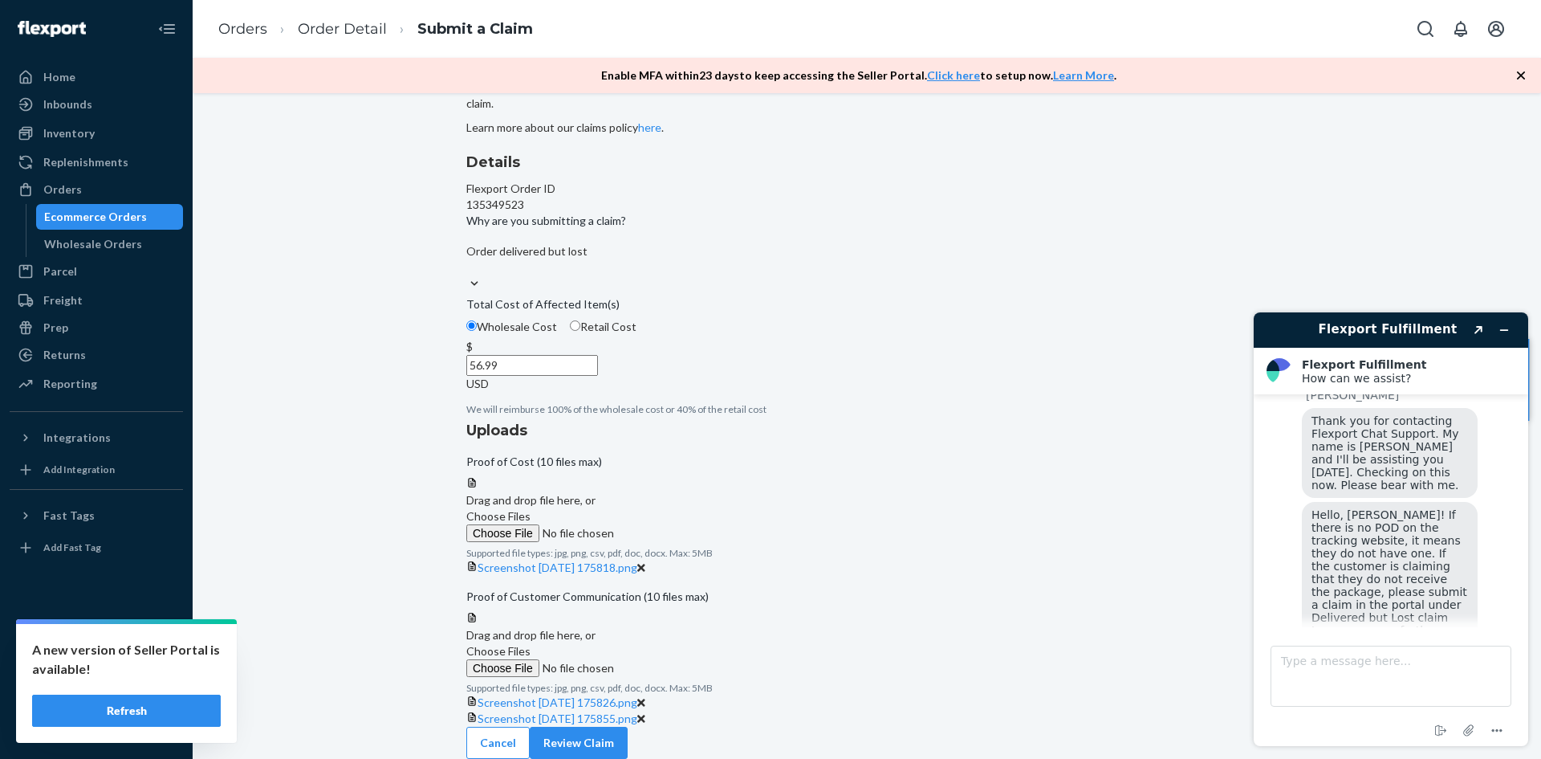
scroll to position [238, 0]
click at [628, 730] on button "Review Claim" at bounding box center [579, 742] width 98 height 32
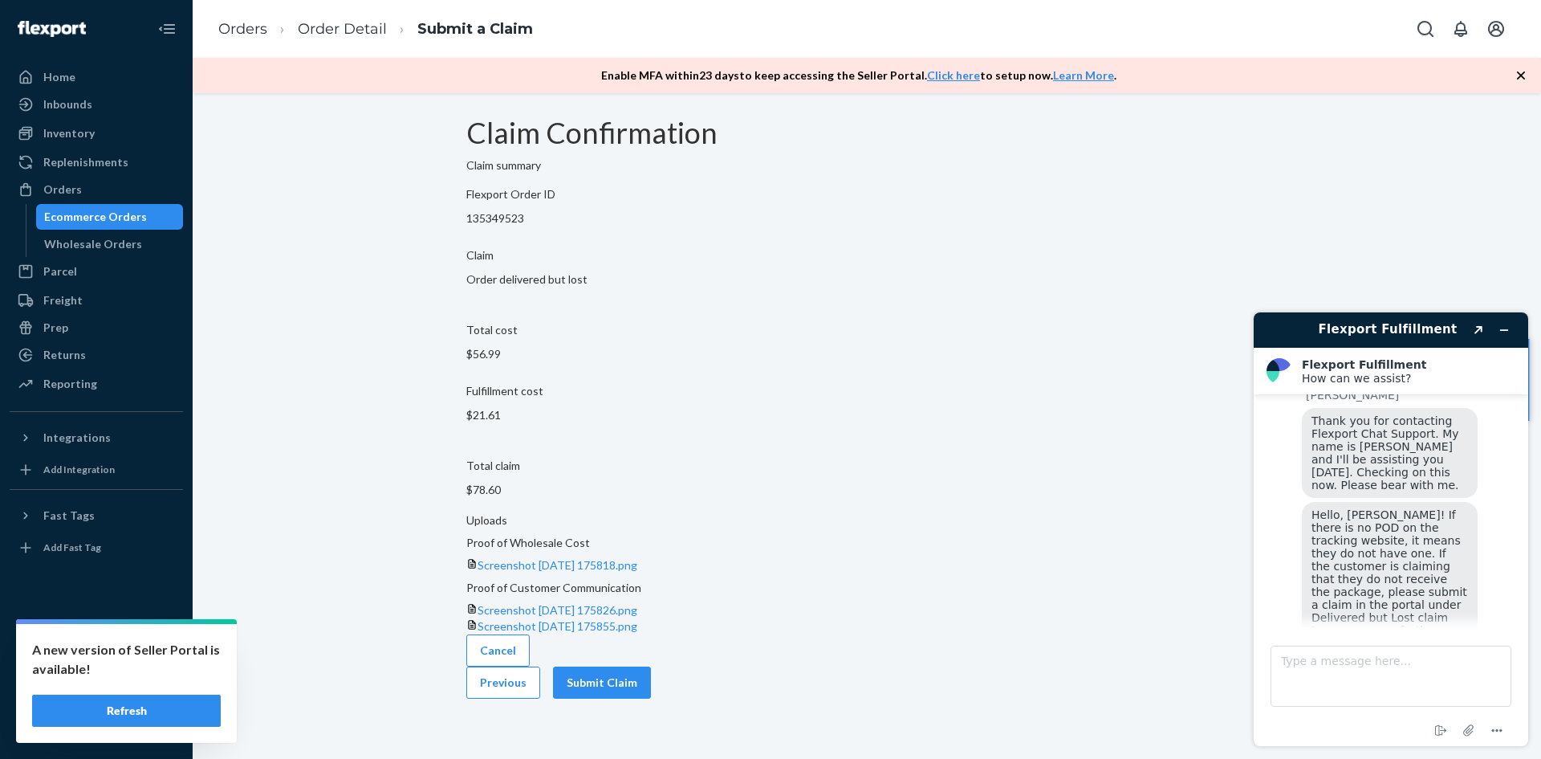
scroll to position [0, 0]
click at [651, 666] on button "Submit Claim" at bounding box center [602, 682] width 98 height 32
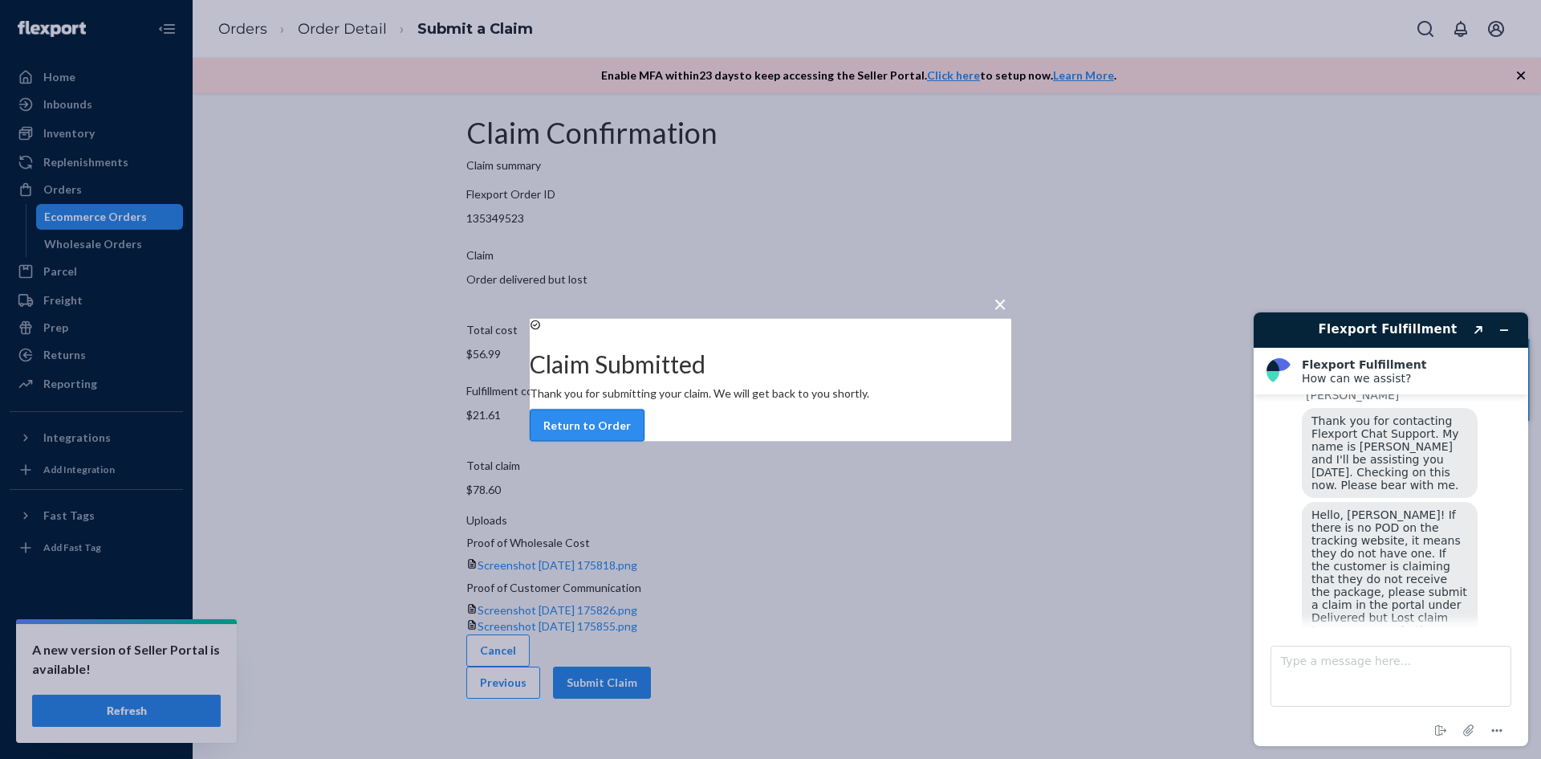
click at [645, 441] on button "Return to Order" at bounding box center [587, 425] width 115 height 32
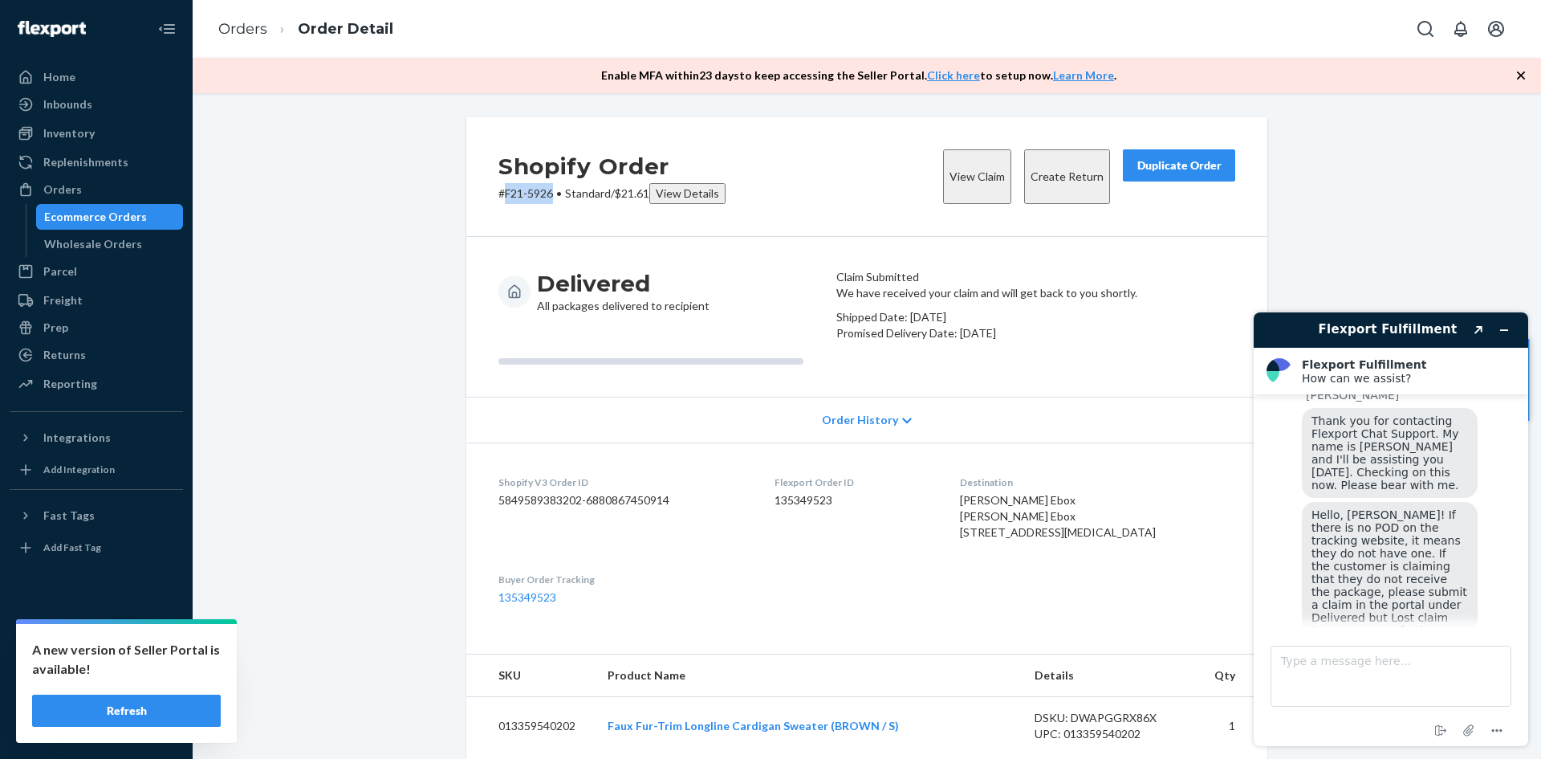
drag, startPoint x: 549, startPoint y: 189, endPoint x: 501, endPoint y: 185, distance: 48.3
click at [501, 185] on p "# F21-5926 • Standard / $21.61 View Details" at bounding box center [611, 193] width 227 height 21
copy p "F21-5926"
click at [1502, 329] on icon "Minimize widget" at bounding box center [1504, 329] width 11 height 11
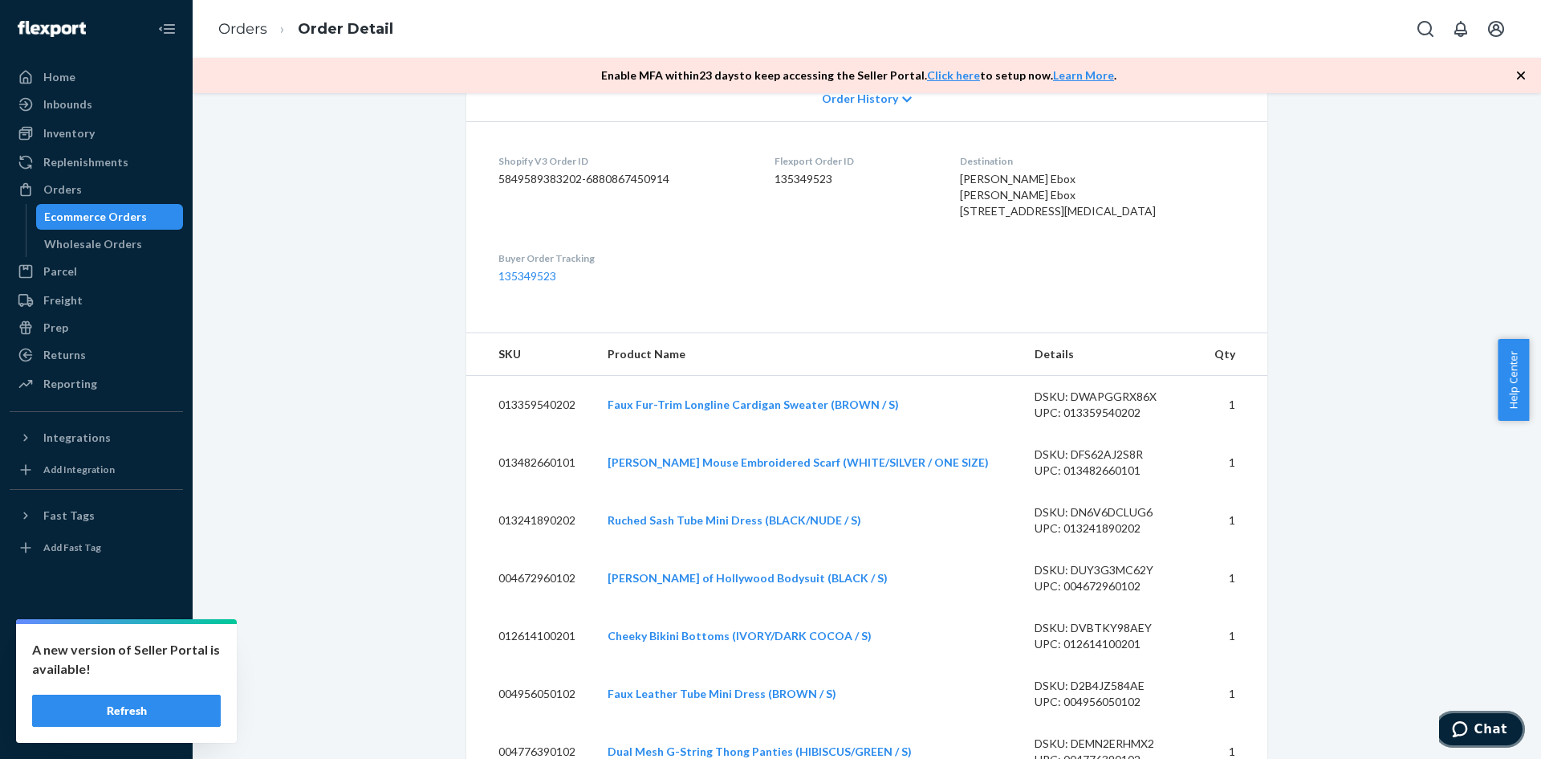
scroll to position [241, 0]
